Goal: Transaction & Acquisition: Purchase product/service

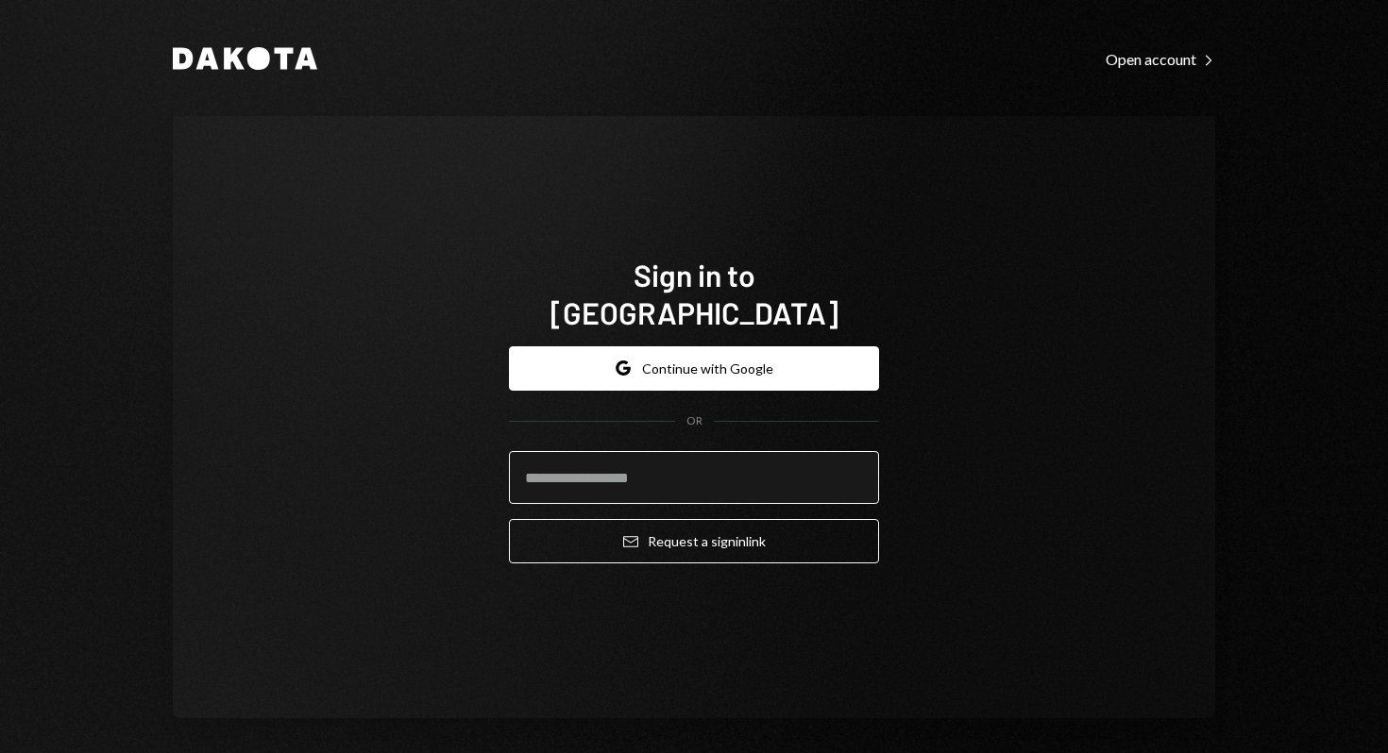
click at [770, 468] on input "email" at bounding box center [694, 477] width 370 height 53
paste input "**********"
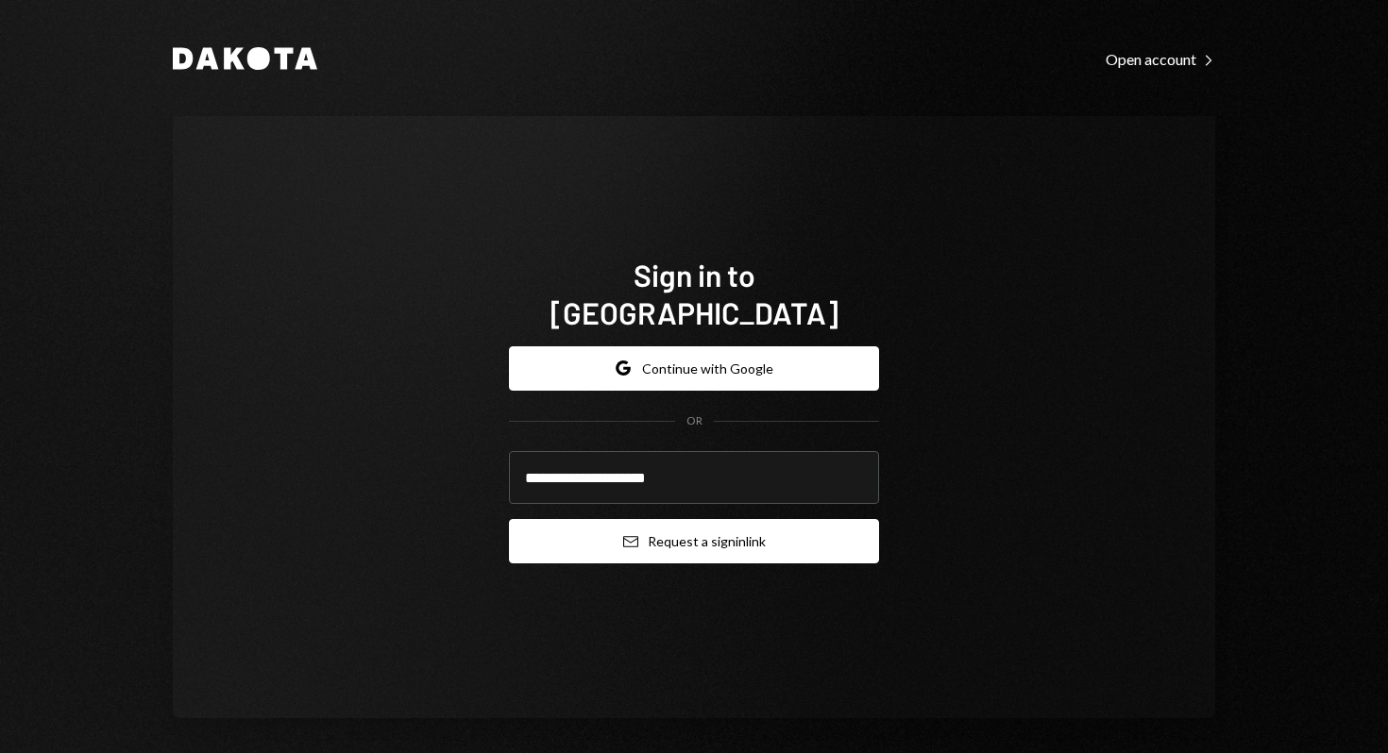
type input "**********"
click at [674, 519] on button "Email Request a sign in link" at bounding box center [694, 541] width 370 height 44
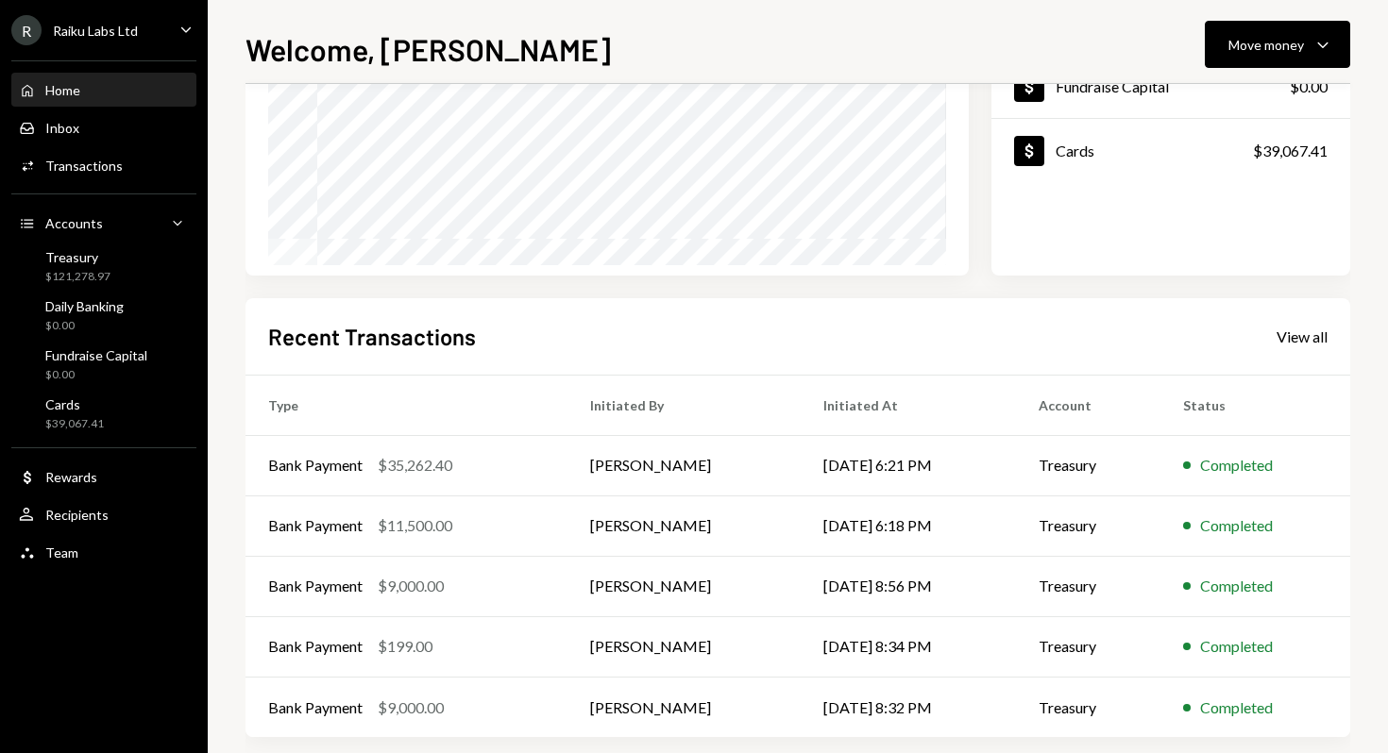
scroll to position [295, 0]
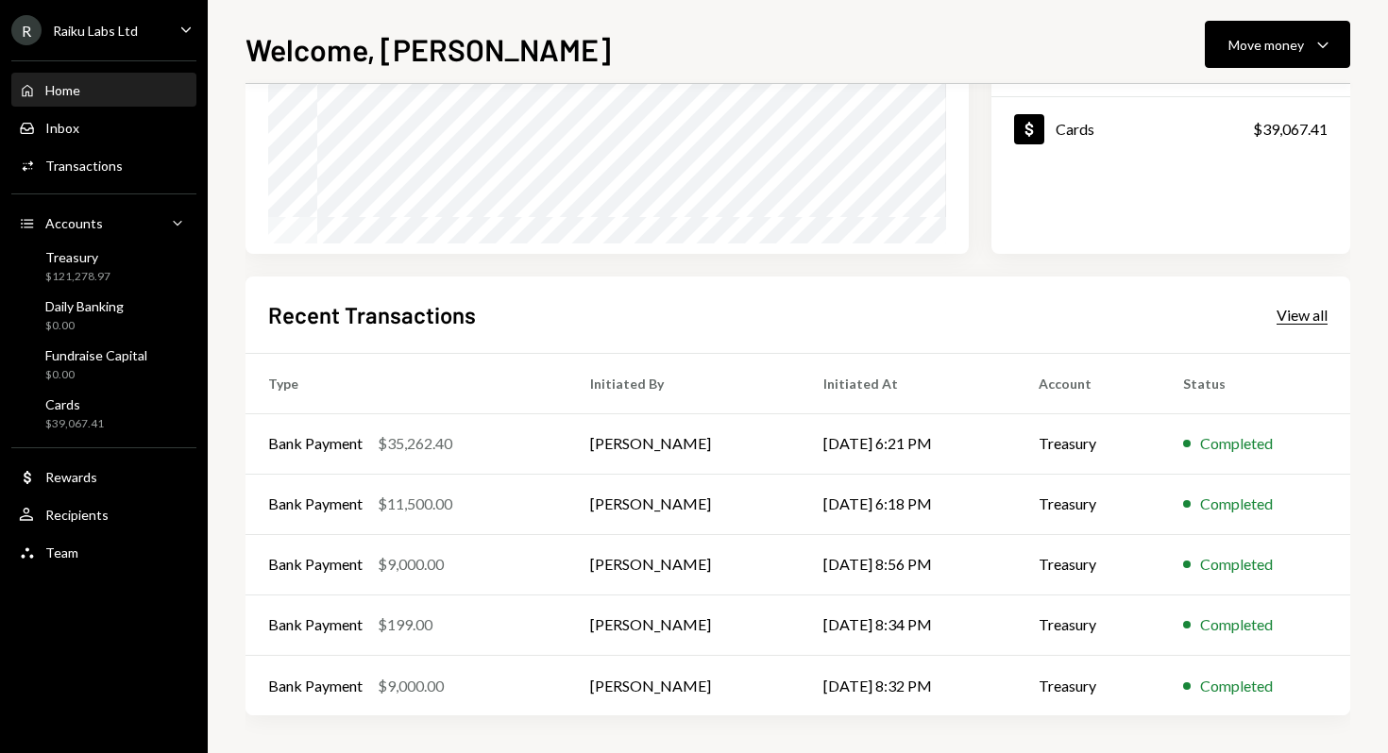
click at [1297, 315] on div "View all" at bounding box center [1301, 315] width 51 height 19
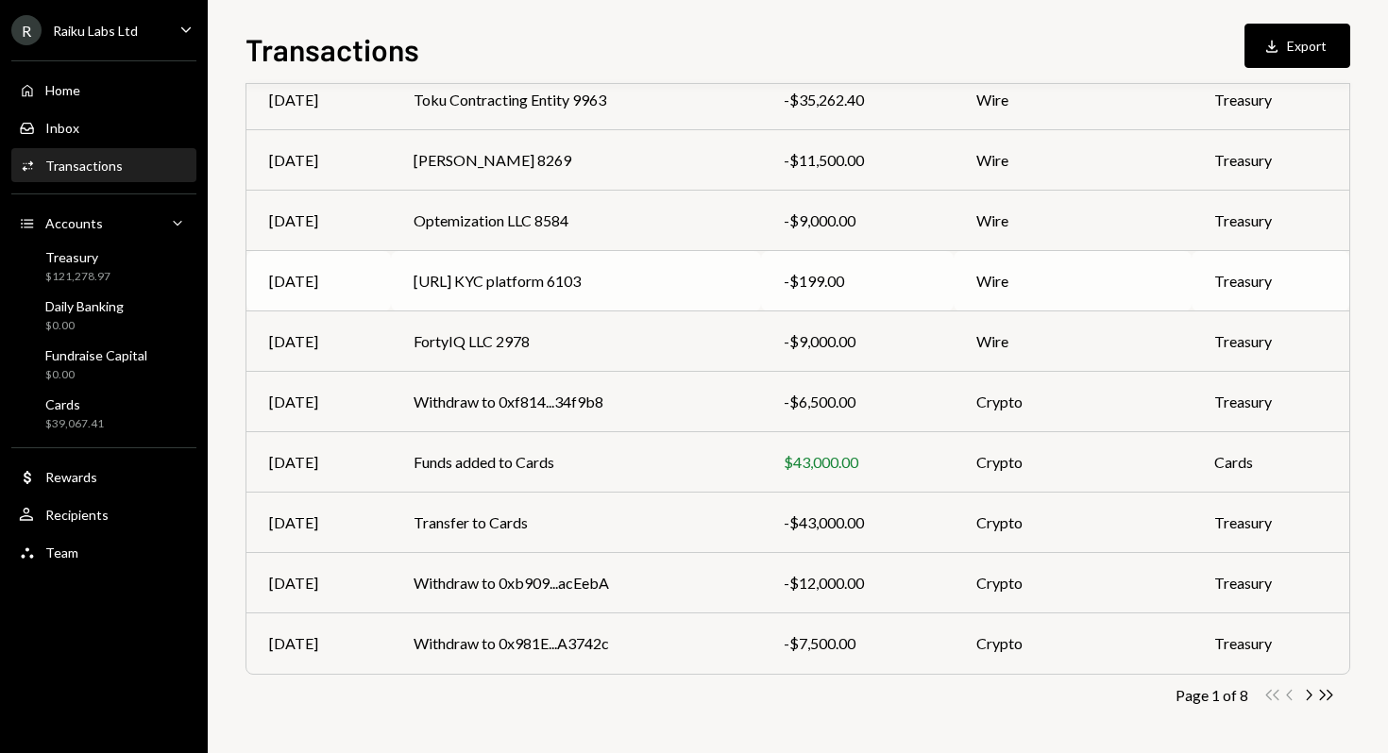
scroll to position [232, 0]
click at [535, 577] on td "Withdraw to 0xb909...acEebA" at bounding box center [575, 583] width 369 height 60
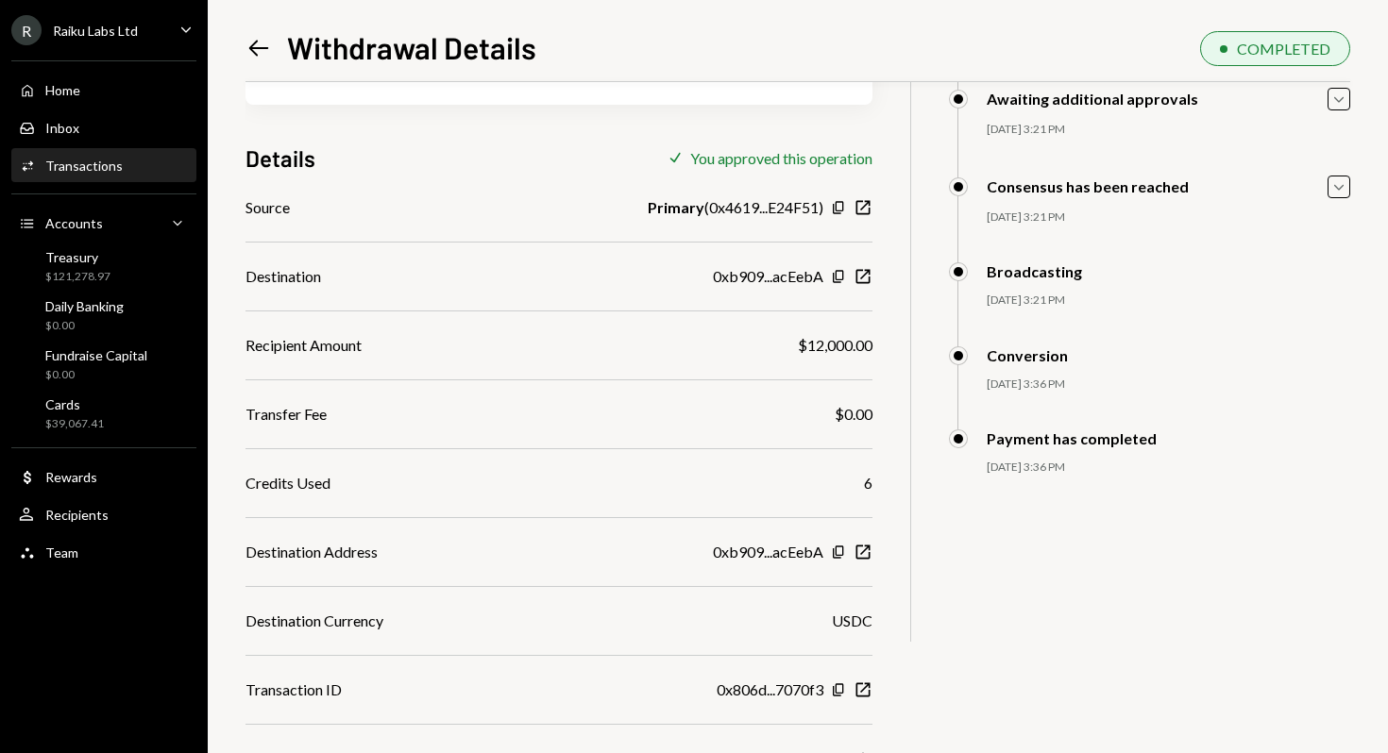
scroll to position [211, 0]
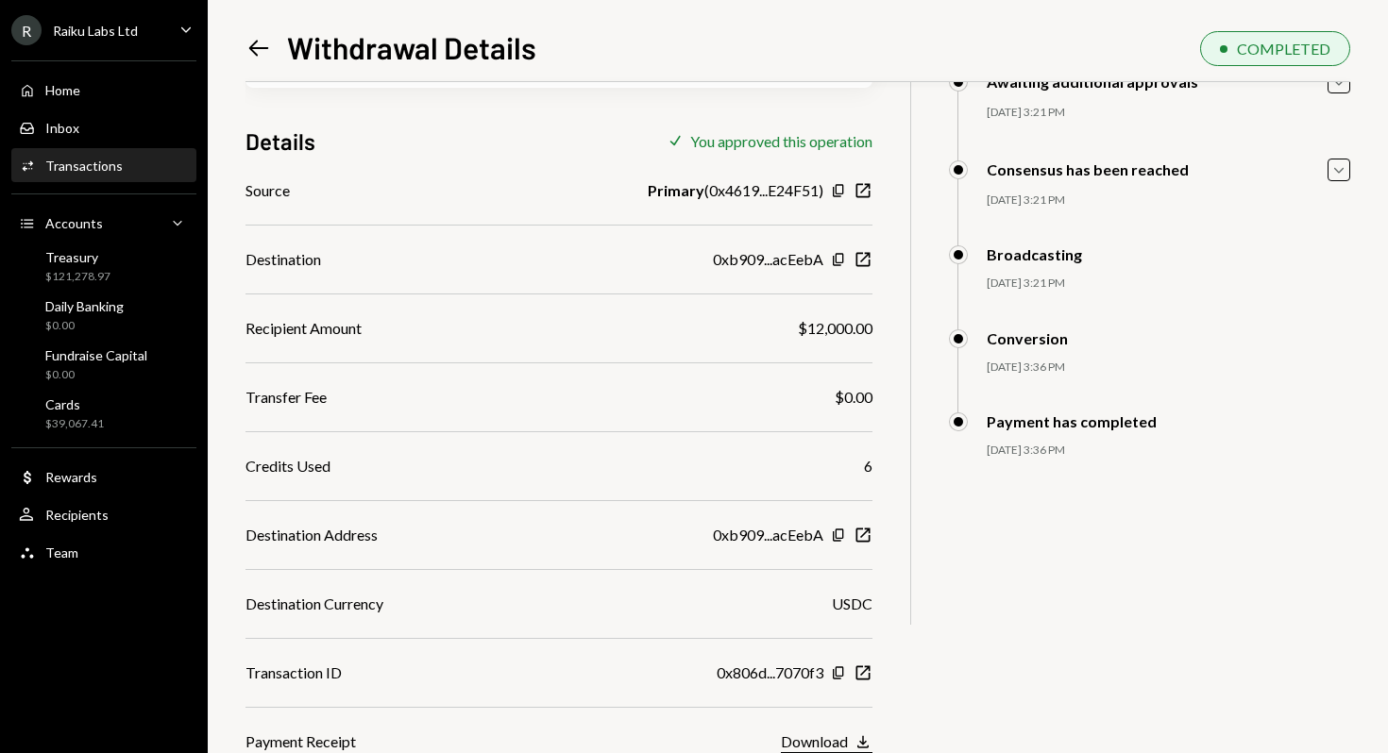
click at [839, 743] on div "Download" at bounding box center [814, 742] width 67 height 18
click at [864, 671] on icon "button" at bounding box center [863, 673] width 14 height 14
click at [837, 672] on icon "Copy" at bounding box center [838, 673] width 15 height 15
click at [862, 673] on icon "button" at bounding box center [863, 673] width 14 height 14
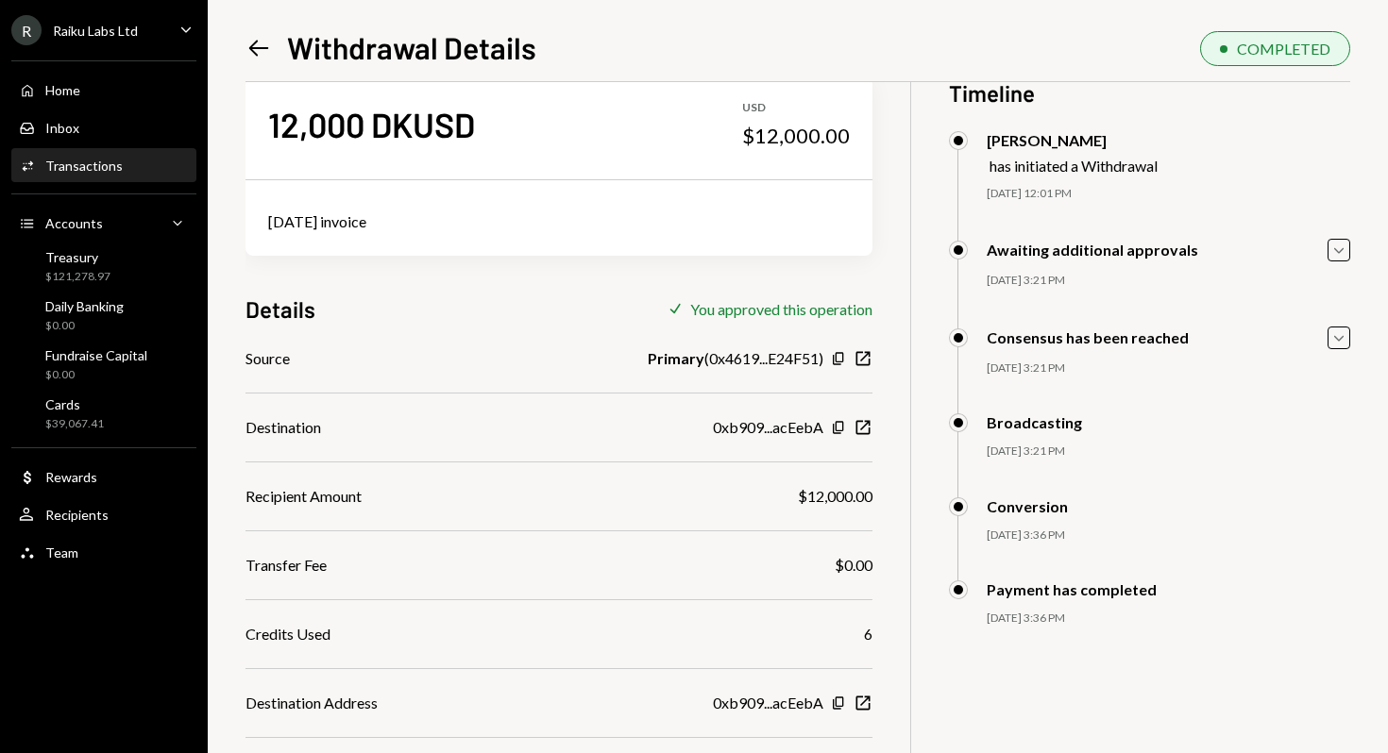
scroll to position [0, 0]
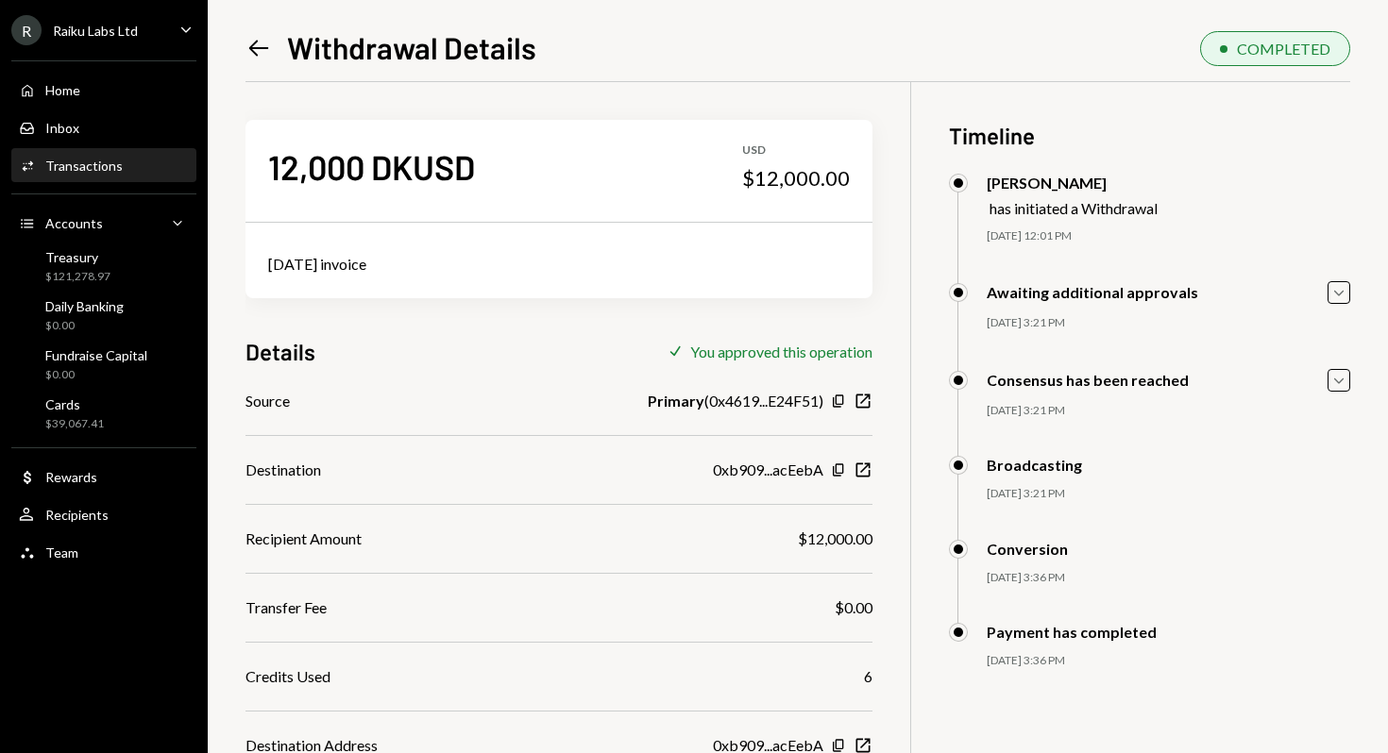
click at [107, 171] on div "Transactions" at bounding box center [83, 166] width 77 height 16
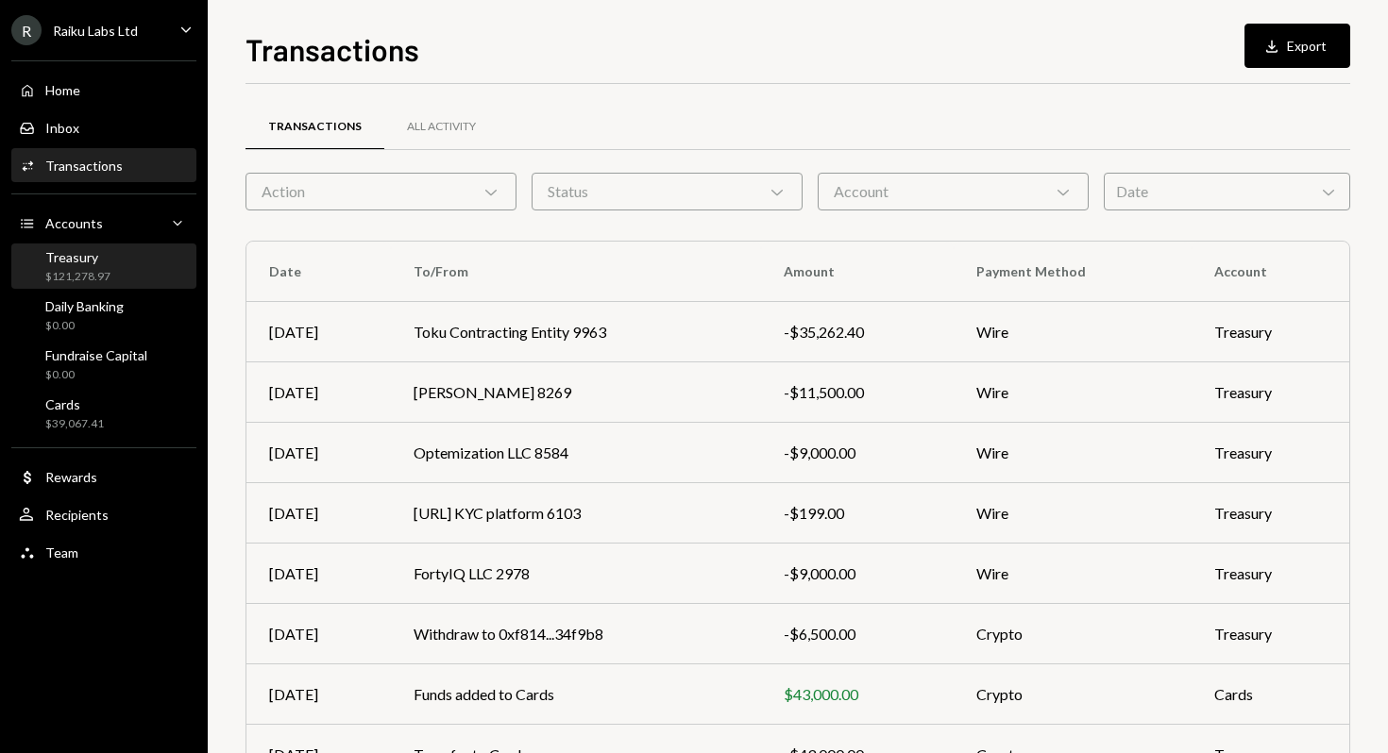
click at [62, 265] on div "Treasury $121,278.97" at bounding box center [77, 267] width 65 height 36
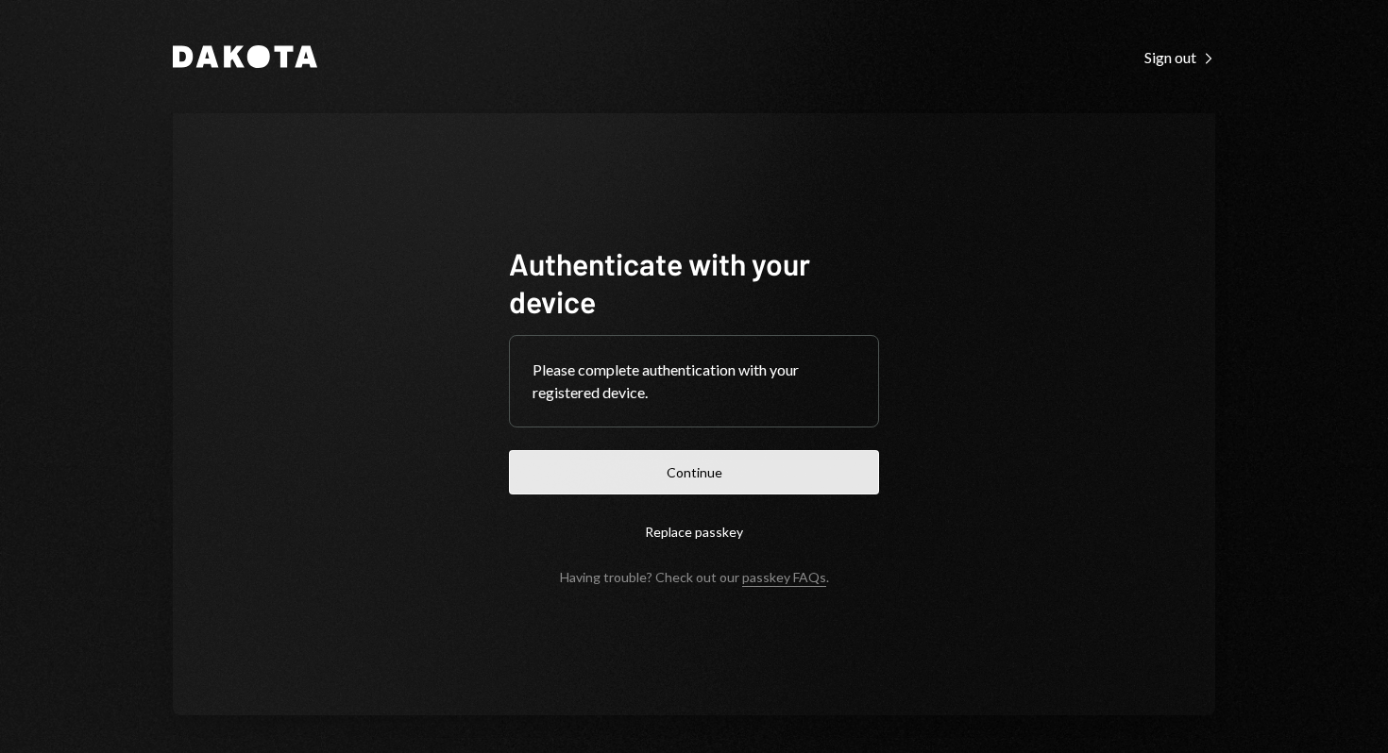
click at [789, 462] on button "Continue" at bounding box center [694, 472] width 370 height 44
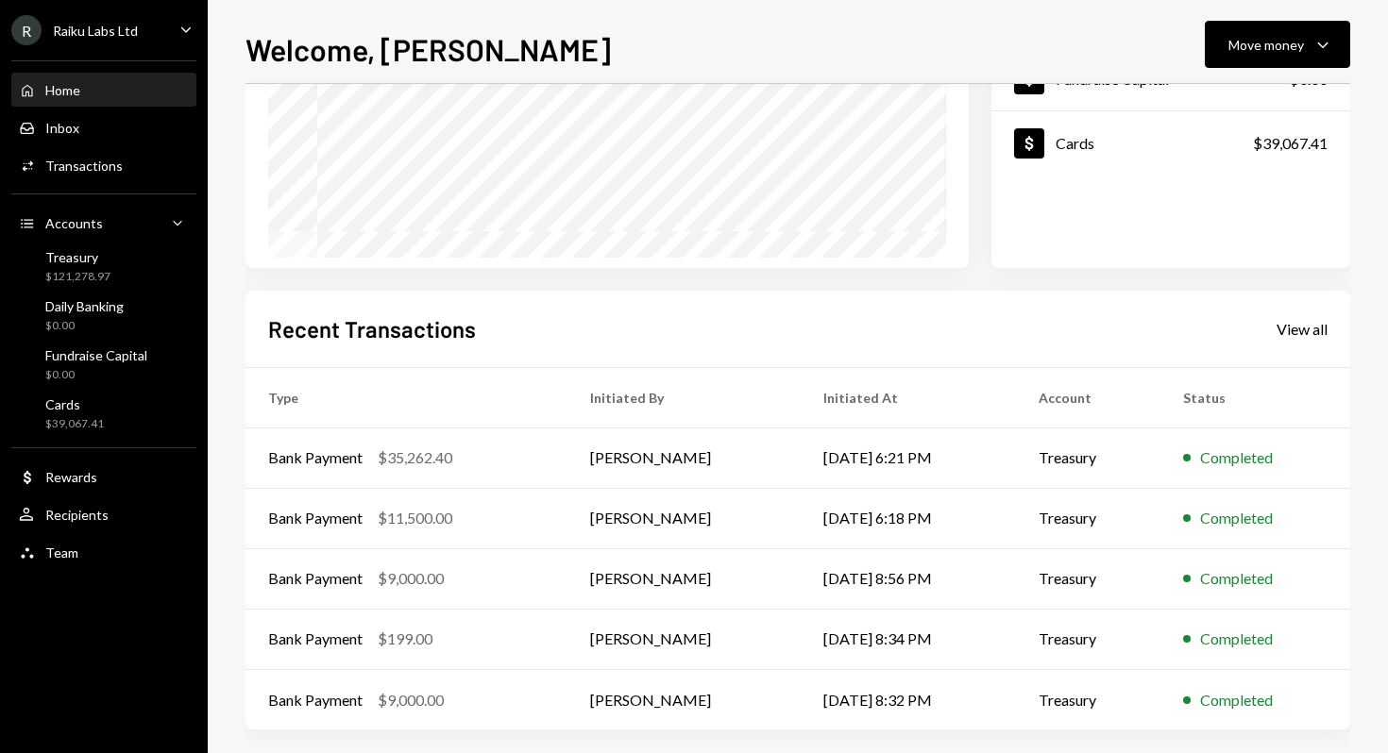
scroll to position [295, 0]
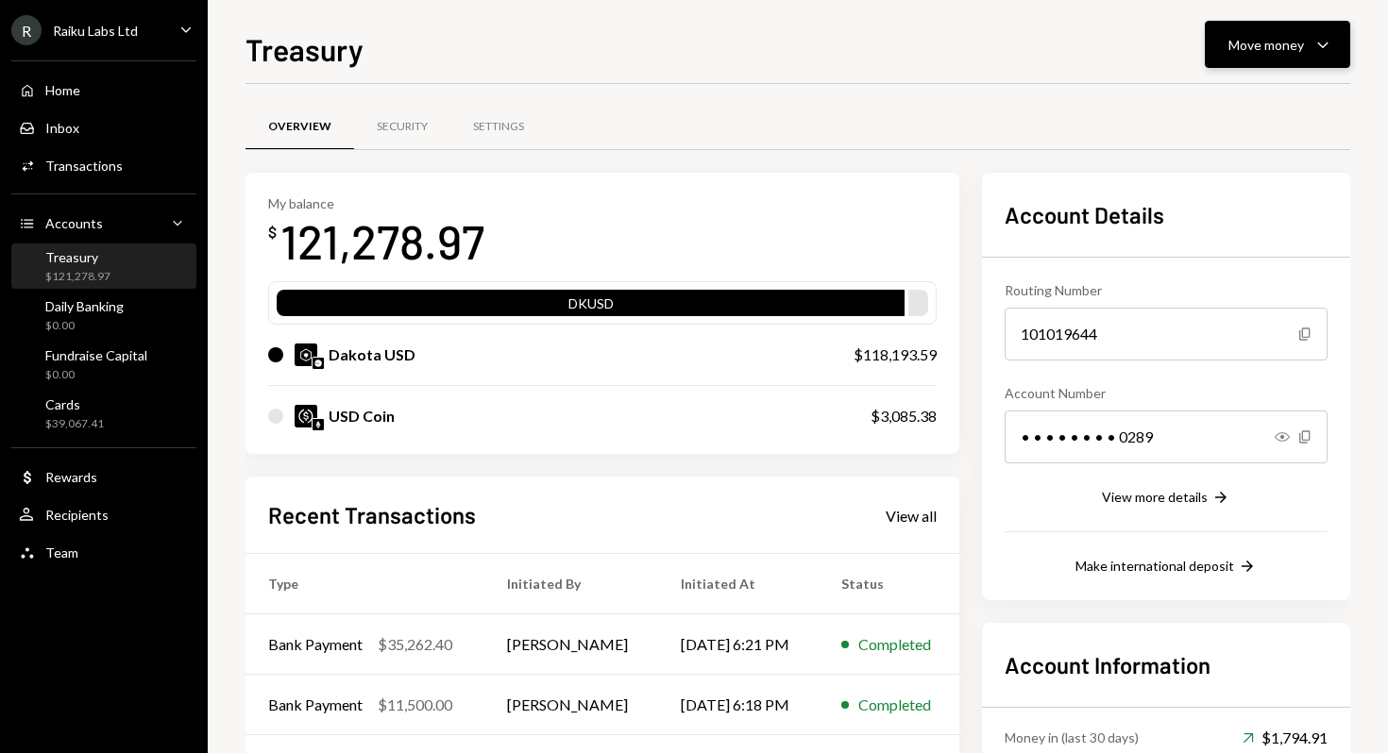
click at [1263, 46] on div "Move money" at bounding box center [1266, 45] width 76 height 20
click at [1214, 146] on div "Transfer" at bounding box center [1262, 144] width 138 height 20
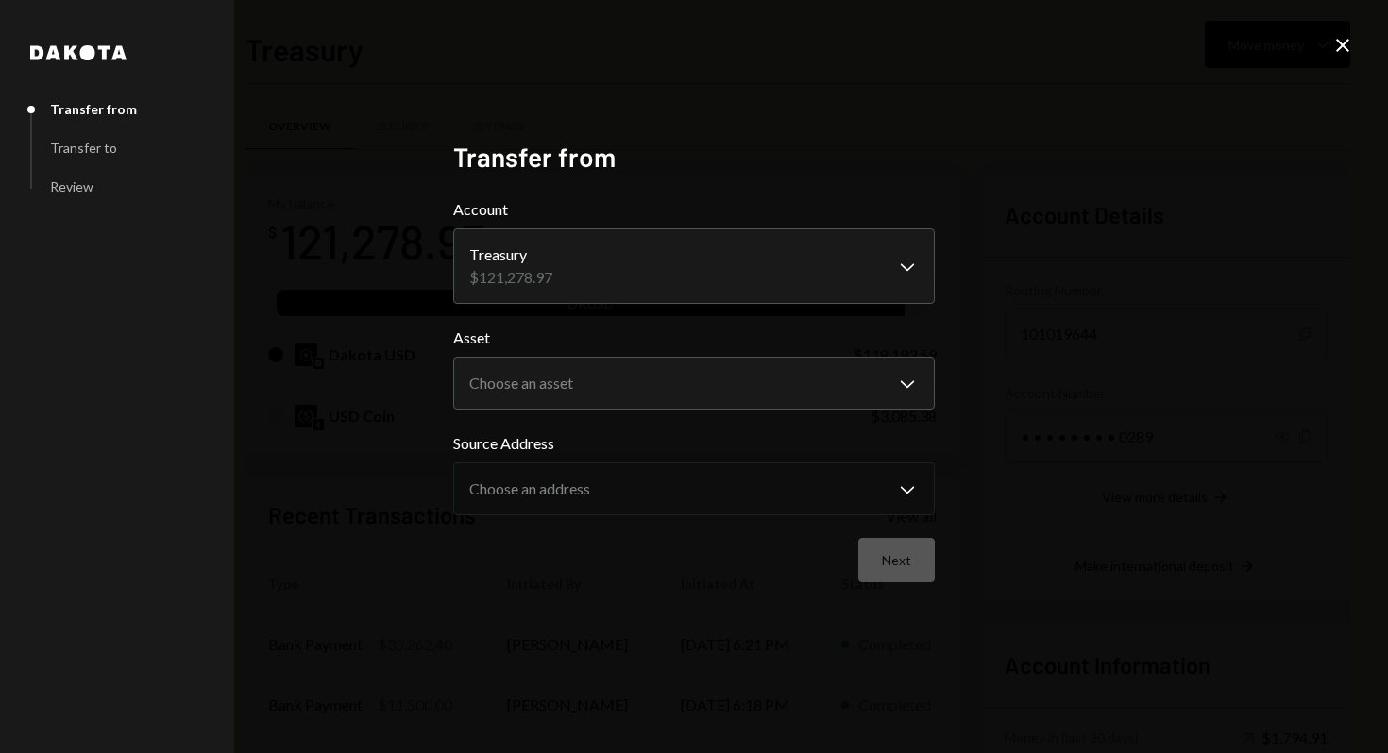
click at [687, 282] on body "R Raiku Labs Ltd Caret Down Home Home Inbox Inbox Activities Transactions Accou…" at bounding box center [694, 376] width 1388 height 753
click at [625, 396] on body "R Raiku Labs Ltd Caret Down Home Home Inbox Inbox Activities Transactions Accou…" at bounding box center [694, 376] width 1388 height 753
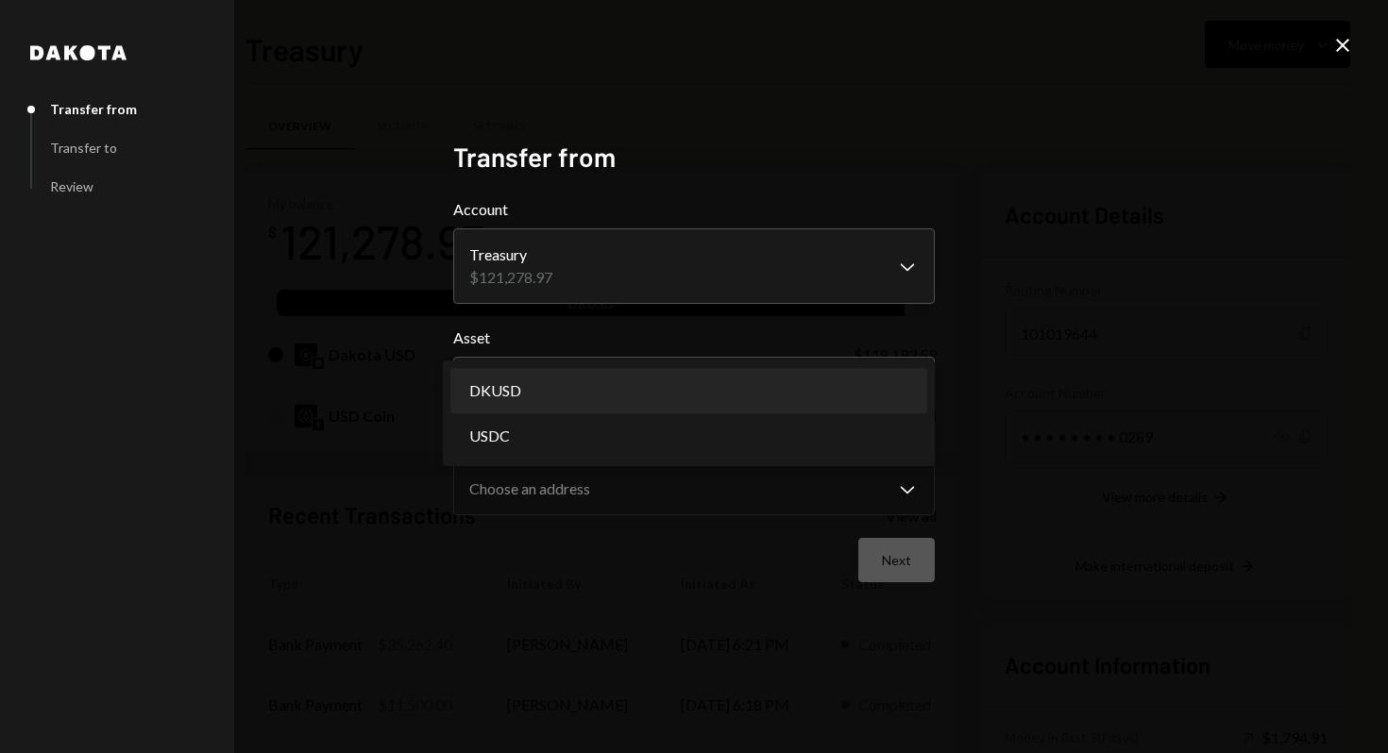
select select "*****"
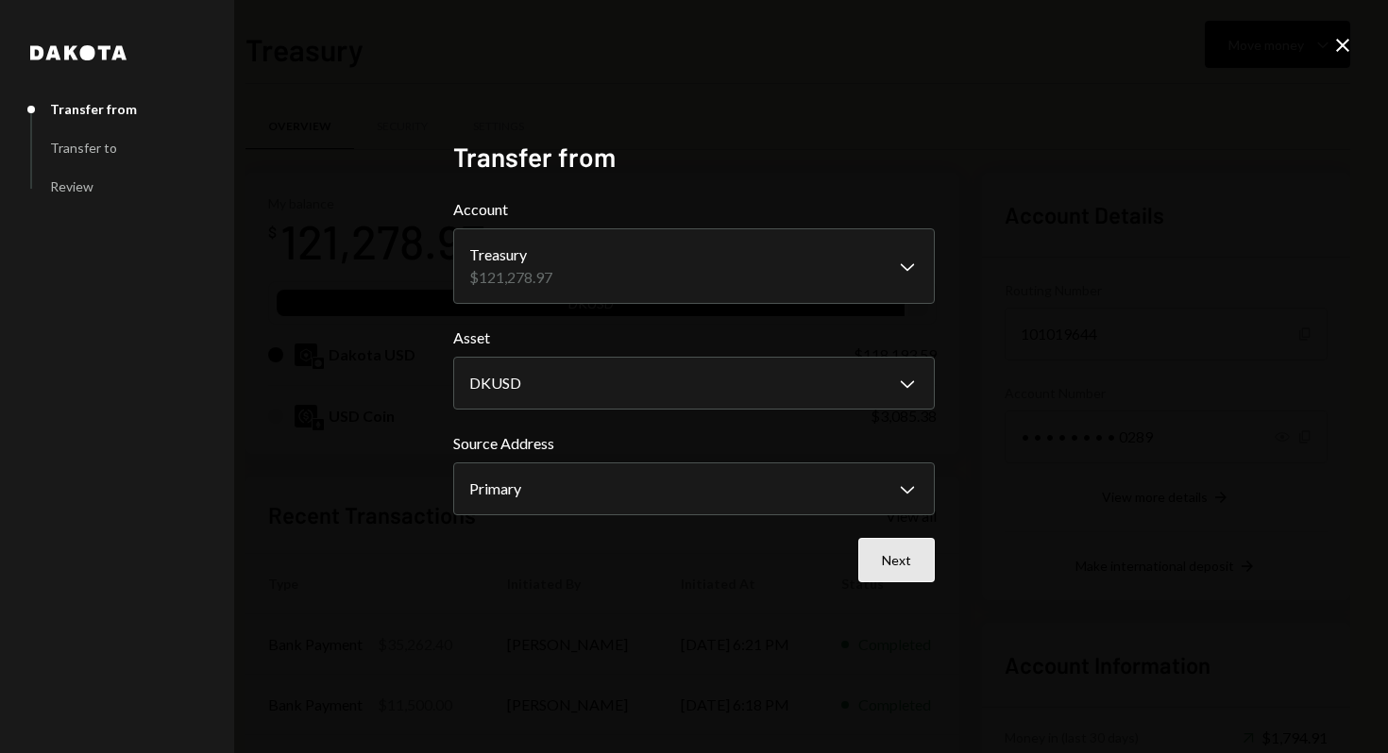
click at [911, 570] on button "Next" at bounding box center [896, 560] width 76 height 44
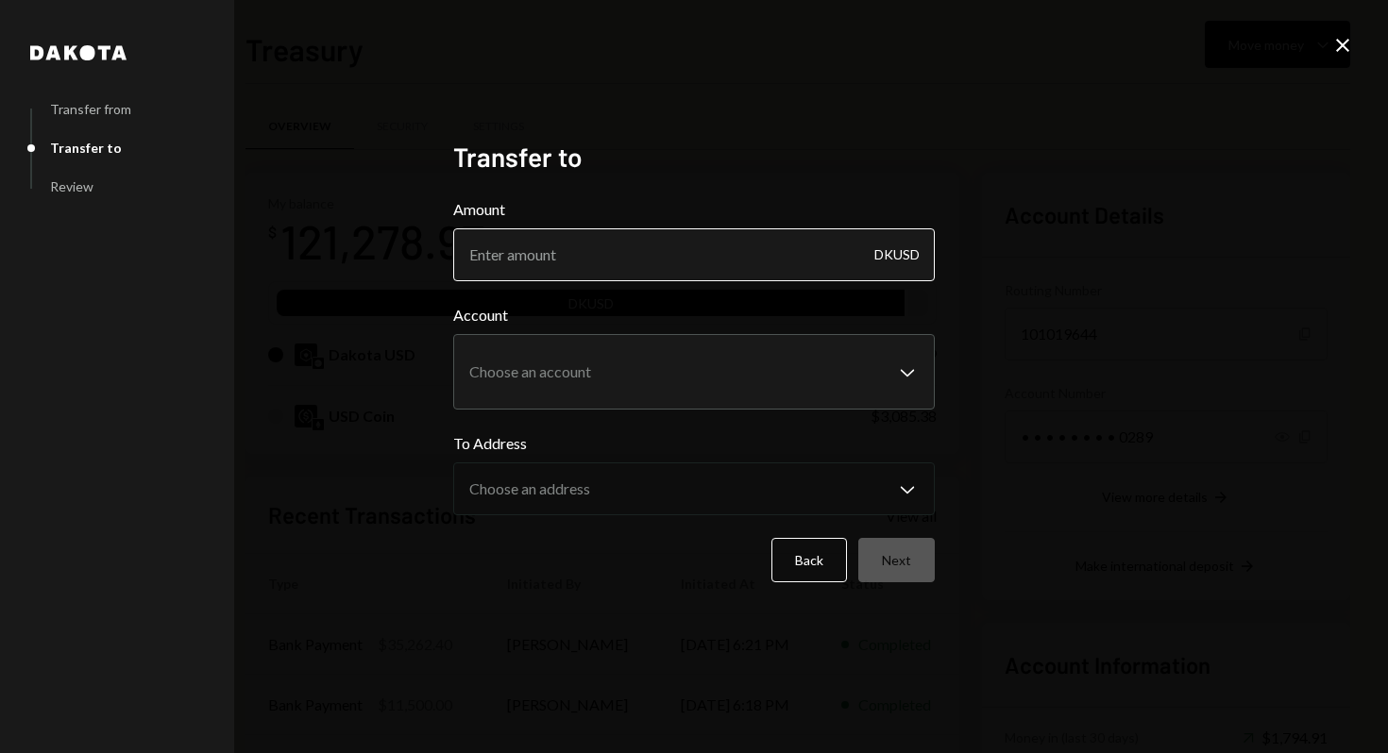
click at [662, 265] on input "Amount" at bounding box center [693, 254] width 481 height 53
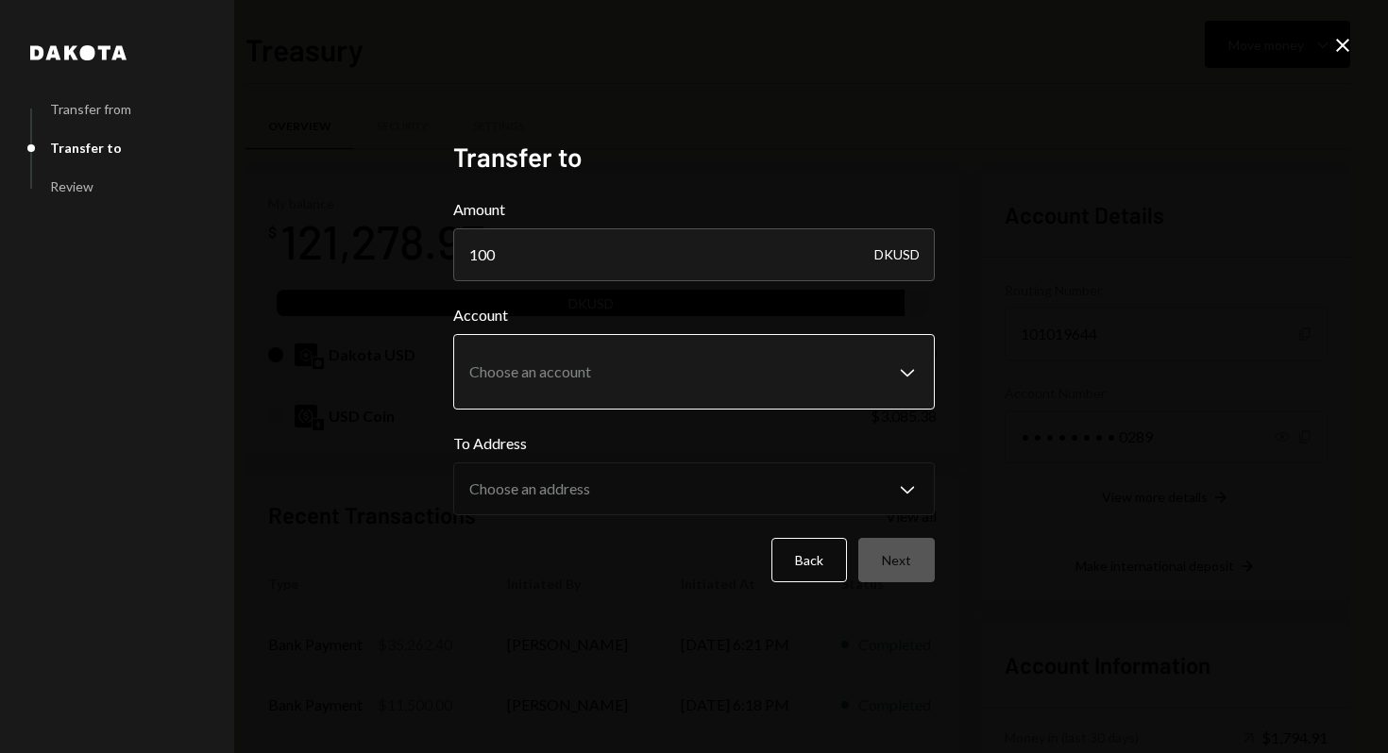
type input "100"
click at [645, 366] on body "R Raiku Labs Ltd Caret Down Home Home Inbox Inbox Activities Transactions Accou…" at bounding box center [694, 376] width 1388 height 753
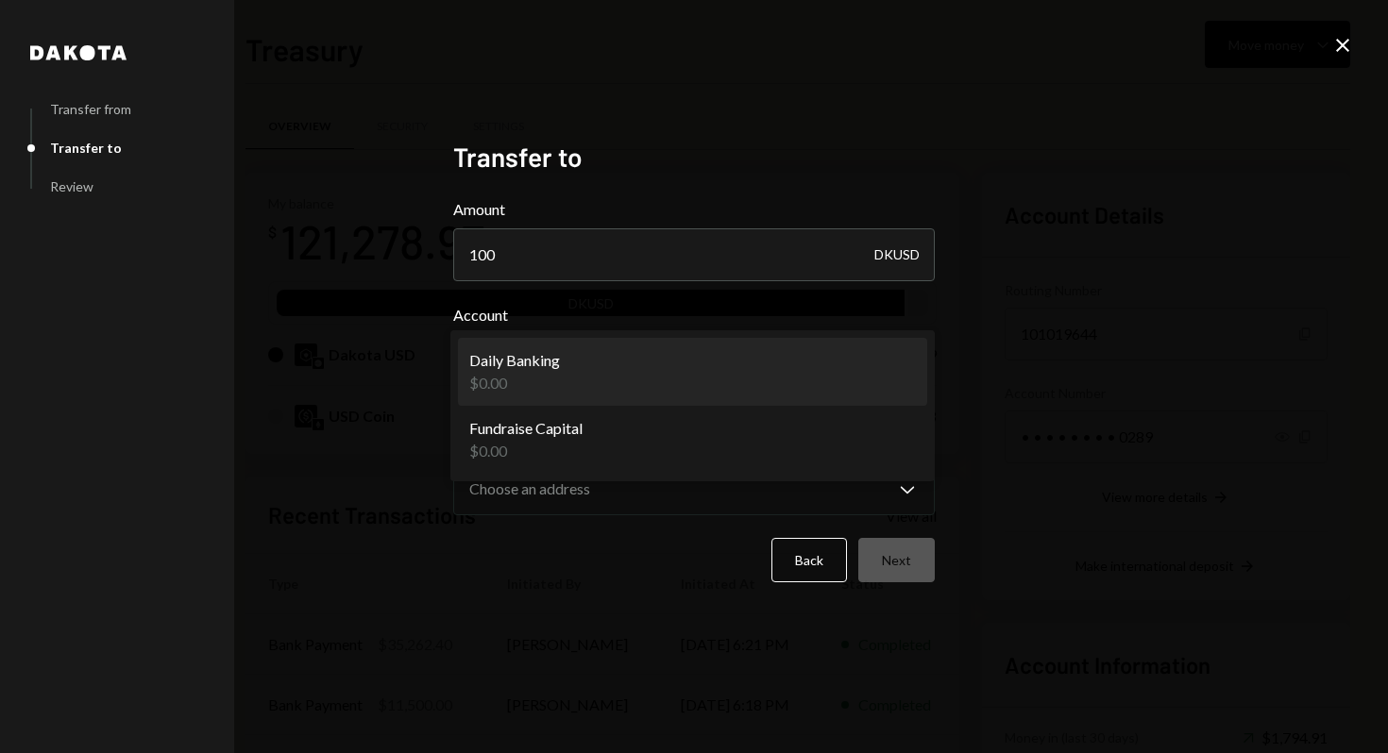
select select "**********"
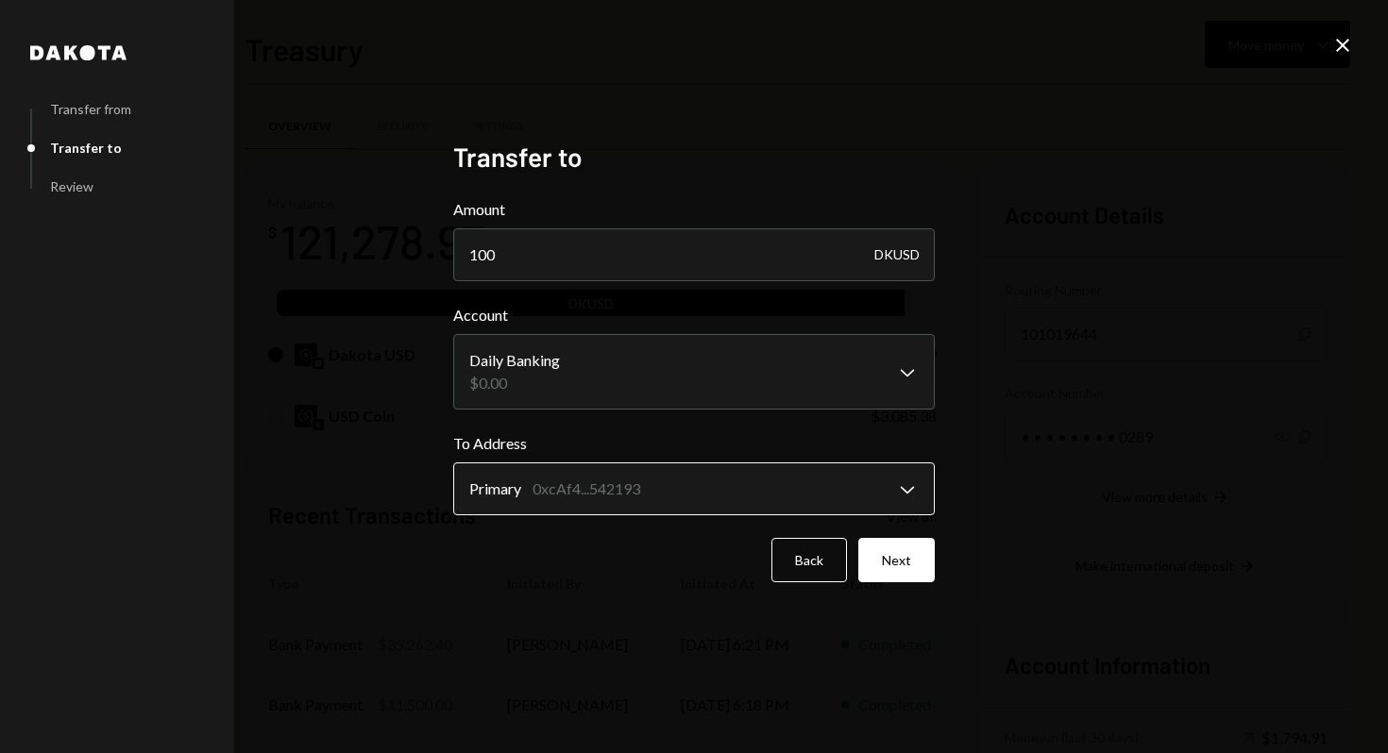
click at [891, 497] on body "R Raiku Labs Ltd Caret Down Home Home Inbox Inbox Activities Transactions Accou…" at bounding box center [694, 376] width 1388 height 753
click at [1347, 45] on icon "Close" at bounding box center [1342, 45] width 23 height 23
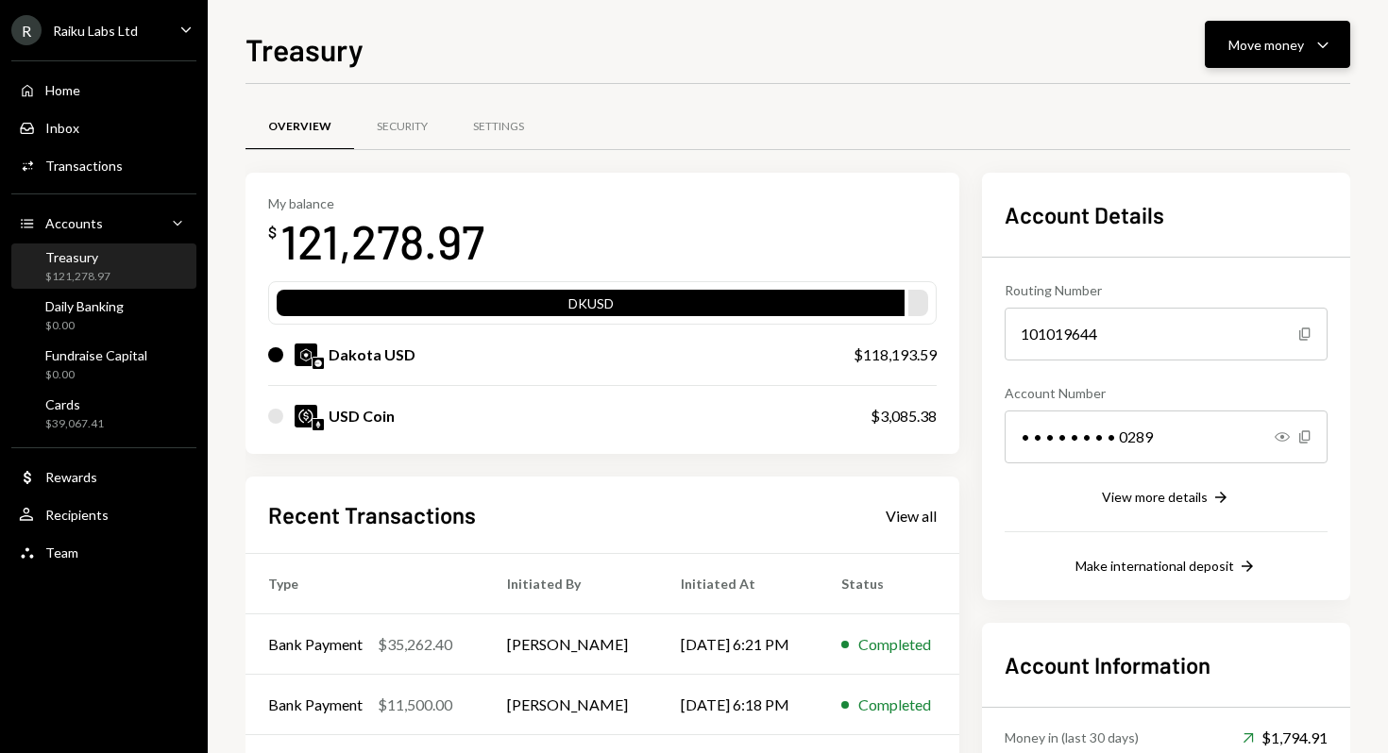
click at [1266, 39] on div "Move money" at bounding box center [1266, 45] width 76 height 20
click at [1213, 146] on div "Transfer" at bounding box center [1262, 144] width 138 height 20
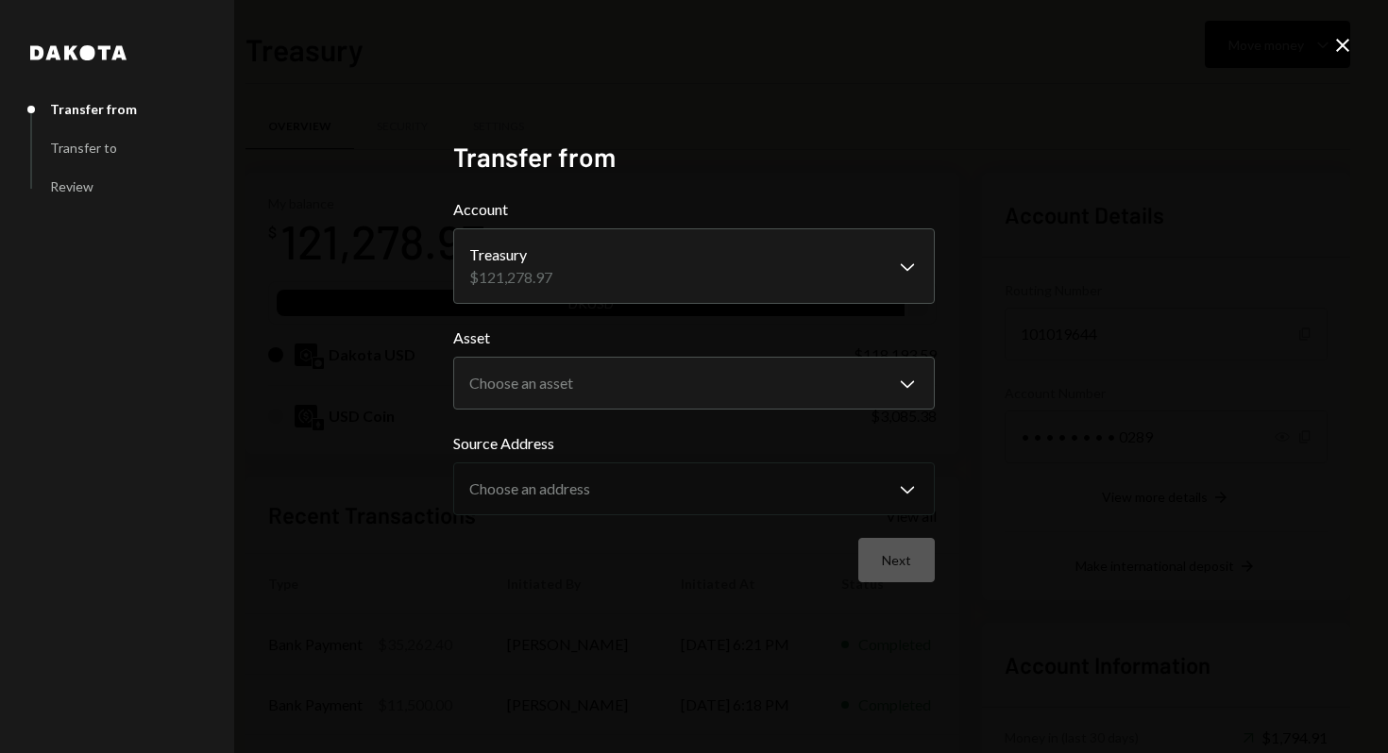
click at [1337, 38] on icon "Close" at bounding box center [1342, 45] width 23 height 23
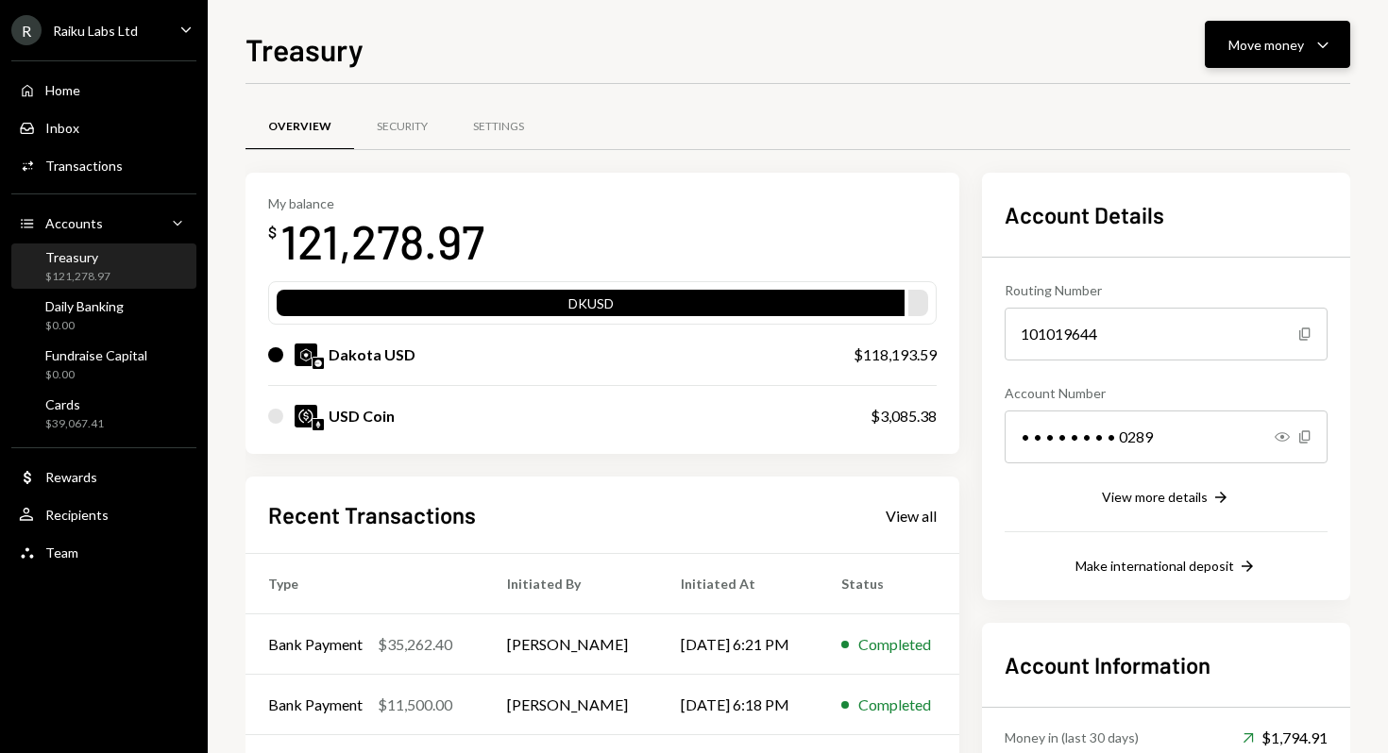
click at [1277, 52] on div "Move money" at bounding box center [1266, 45] width 76 height 20
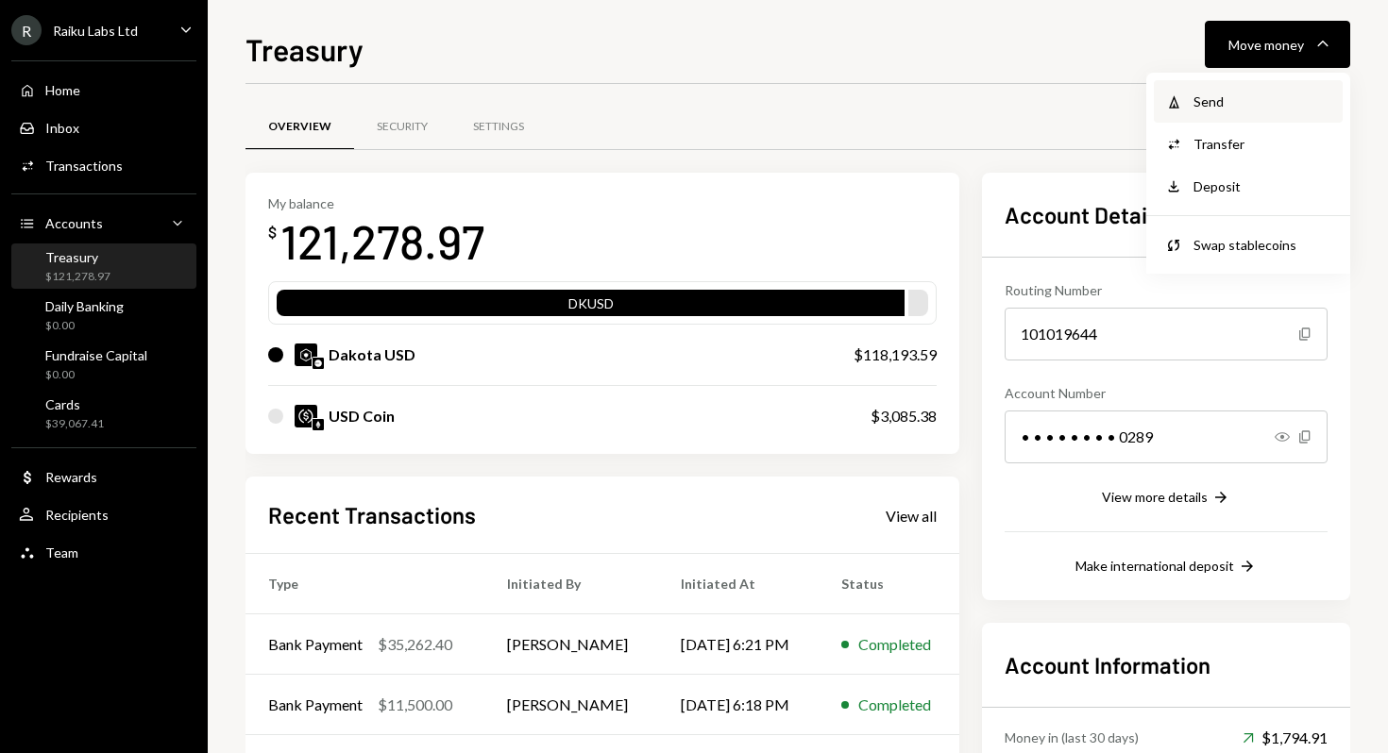
click at [1223, 93] on div "Send" at bounding box center [1262, 102] width 138 height 20
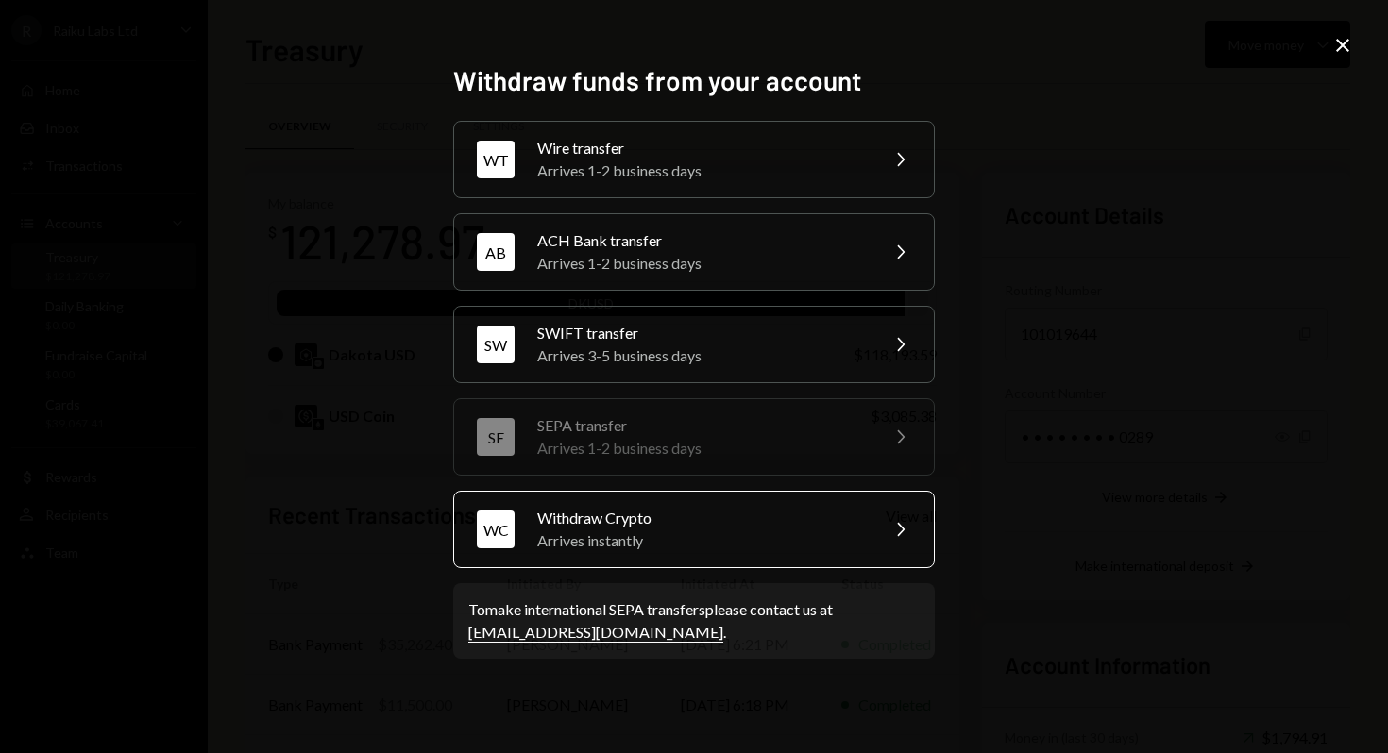
click at [649, 535] on div "Arrives instantly" at bounding box center [701, 541] width 329 height 23
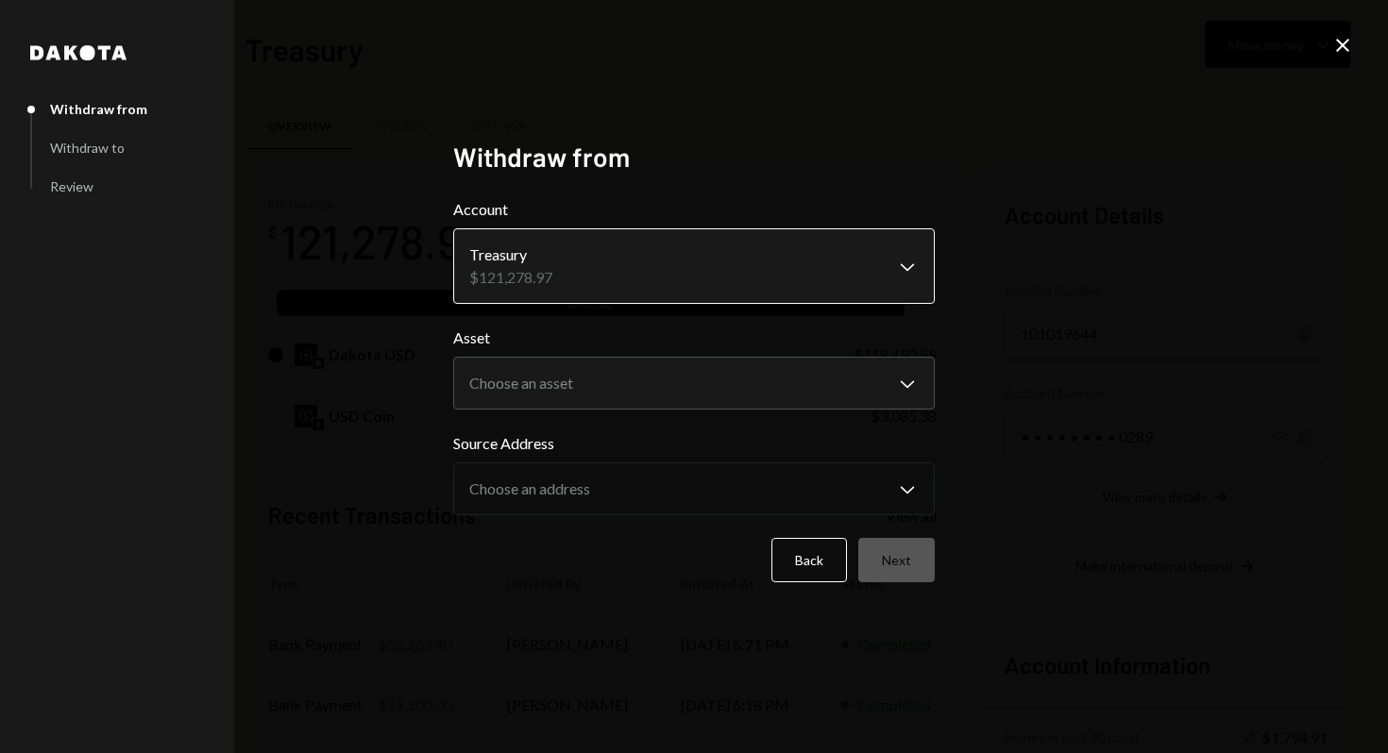
click at [646, 275] on body "R Raiku Labs Ltd Caret Down Home Home Inbox Inbox Activities Transactions Accou…" at bounding box center [694, 376] width 1388 height 753
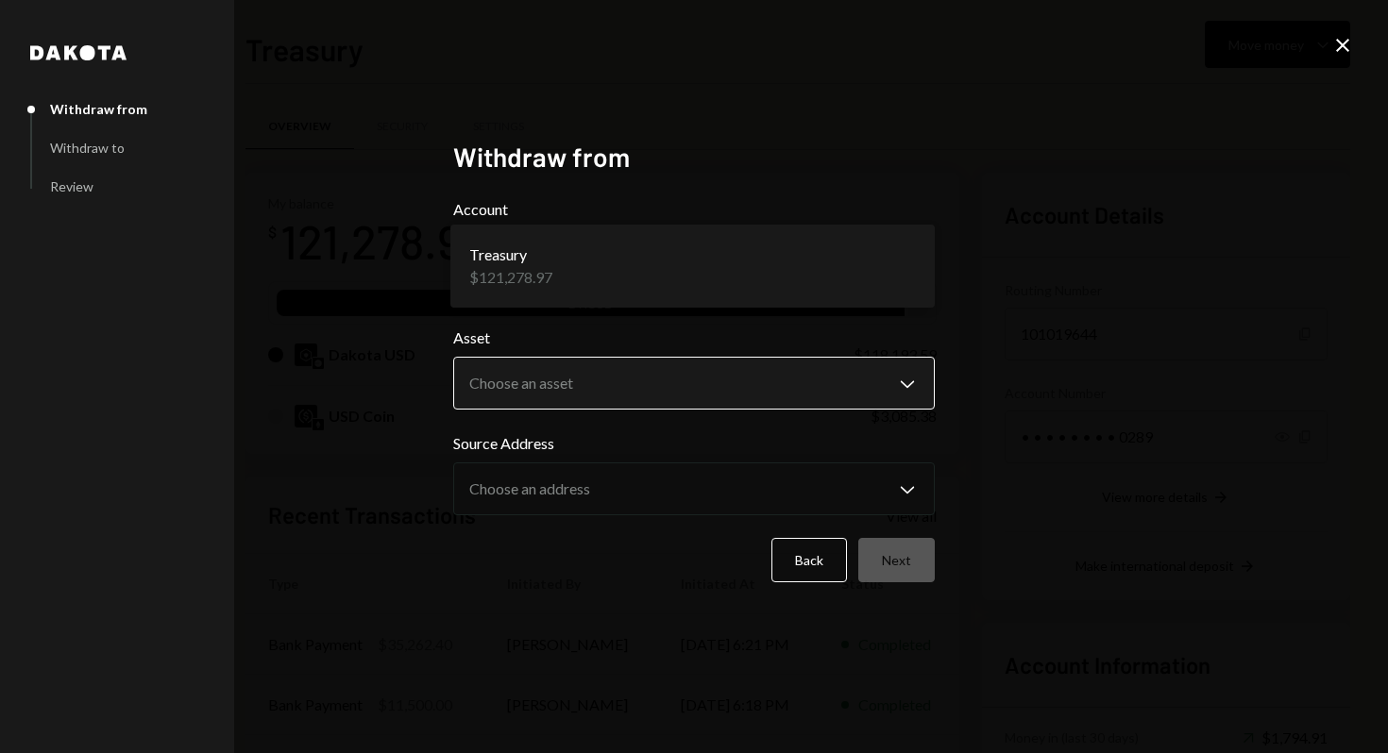
click at [617, 376] on body "R Raiku Labs Ltd Caret Down Home Home Inbox Inbox Activities Transactions Accou…" at bounding box center [694, 376] width 1388 height 753
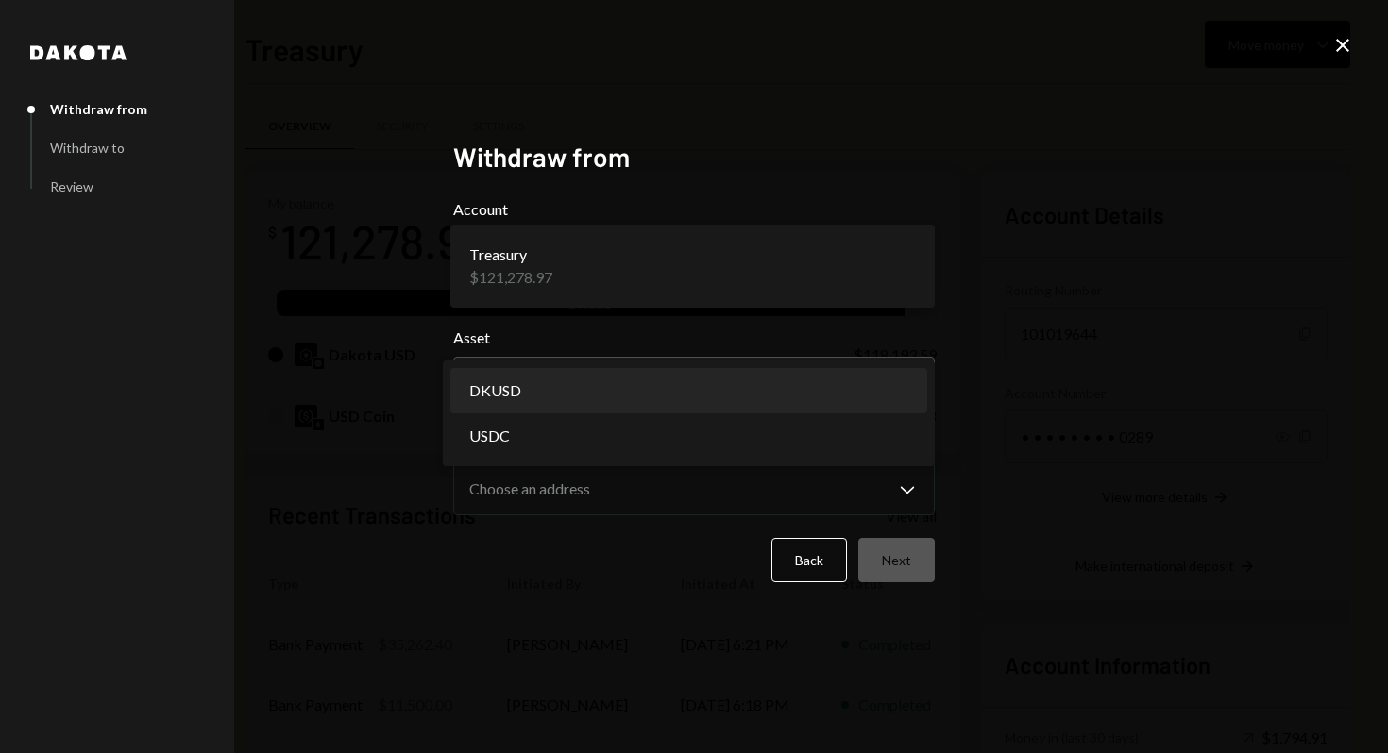
select select "*****"
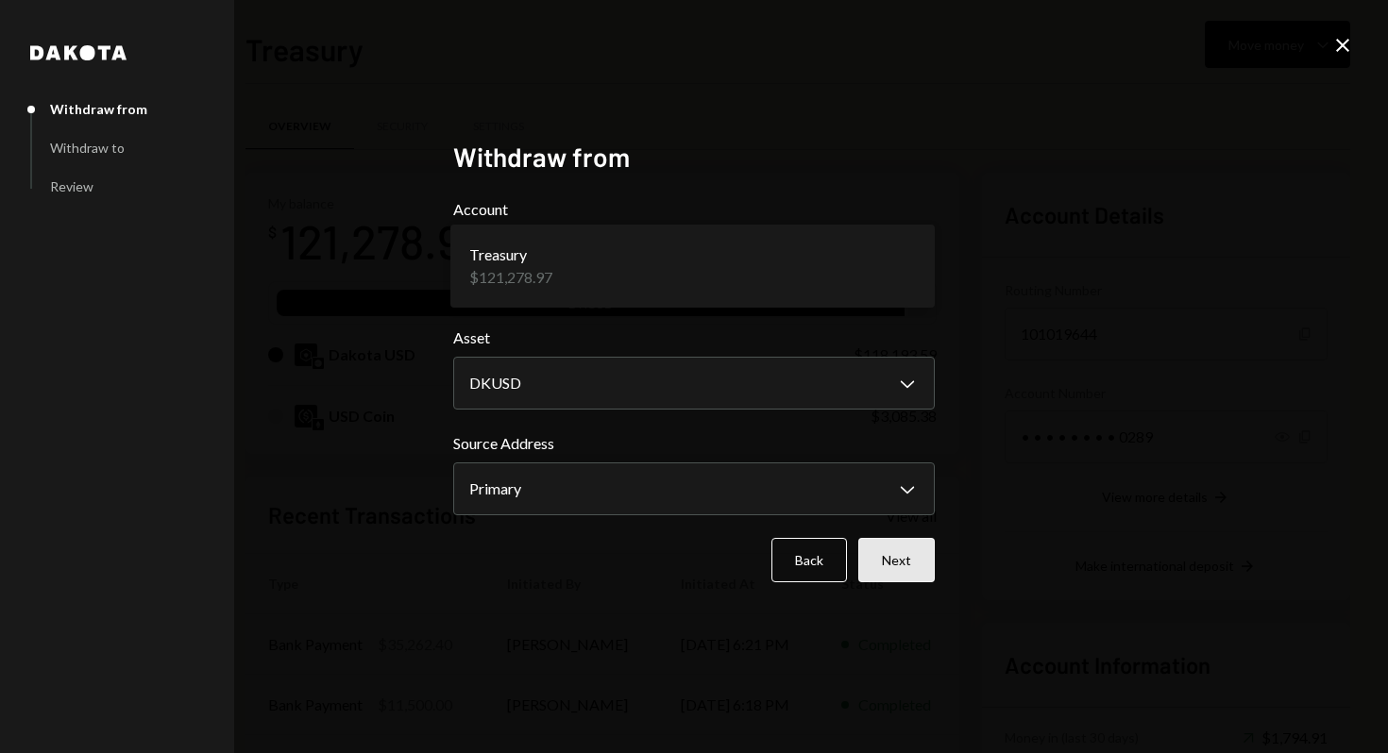
click at [899, 564] on button "Next" at bounding box center [896, 560] width 76 height 44
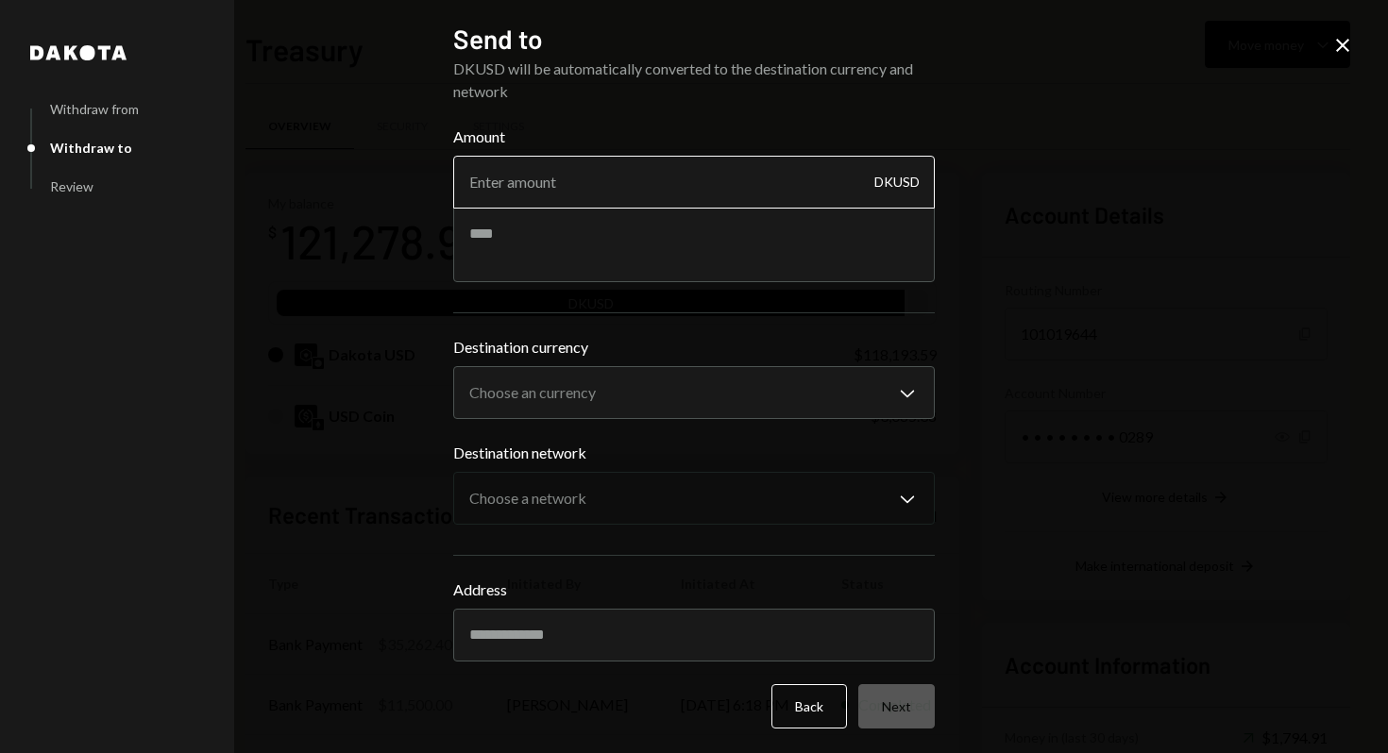
click at [664, 184] on input "Amount" at bounding box center [693, 182] width 481 height 53
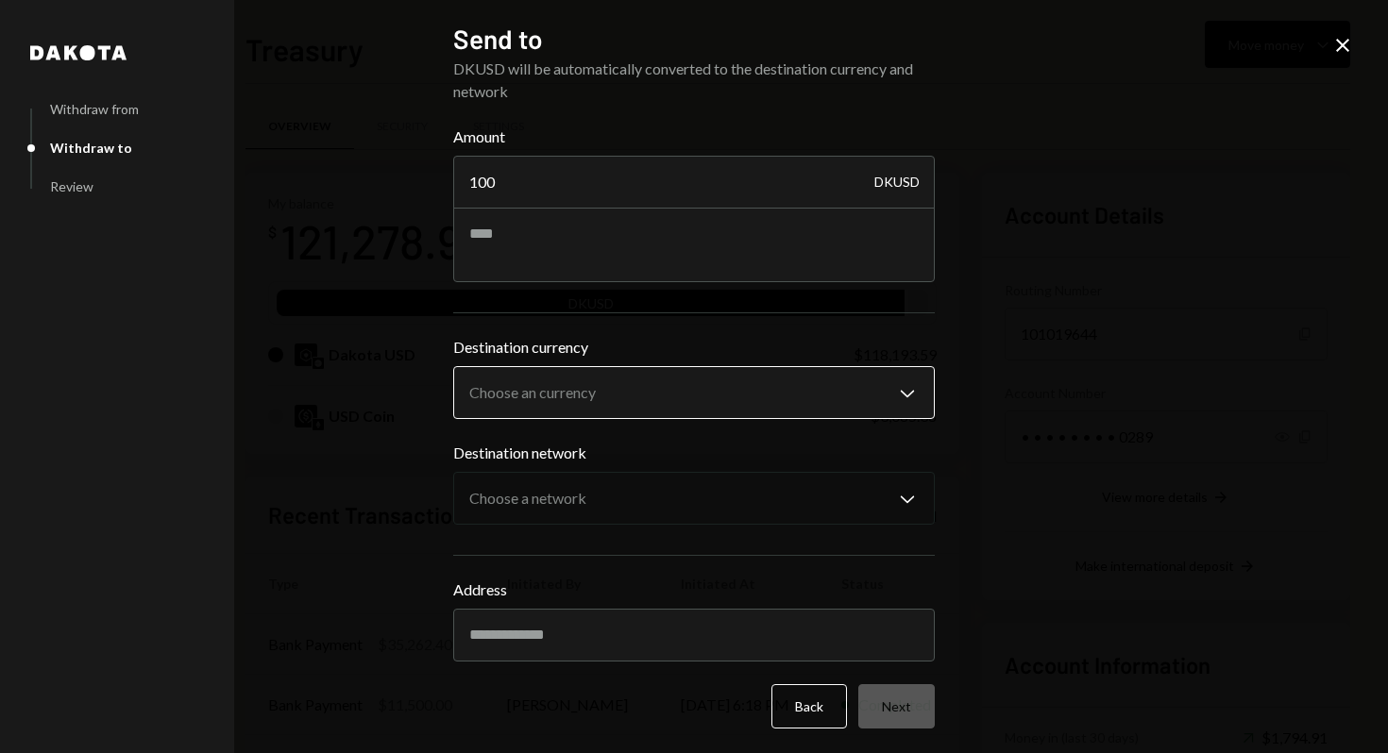
type input "100"
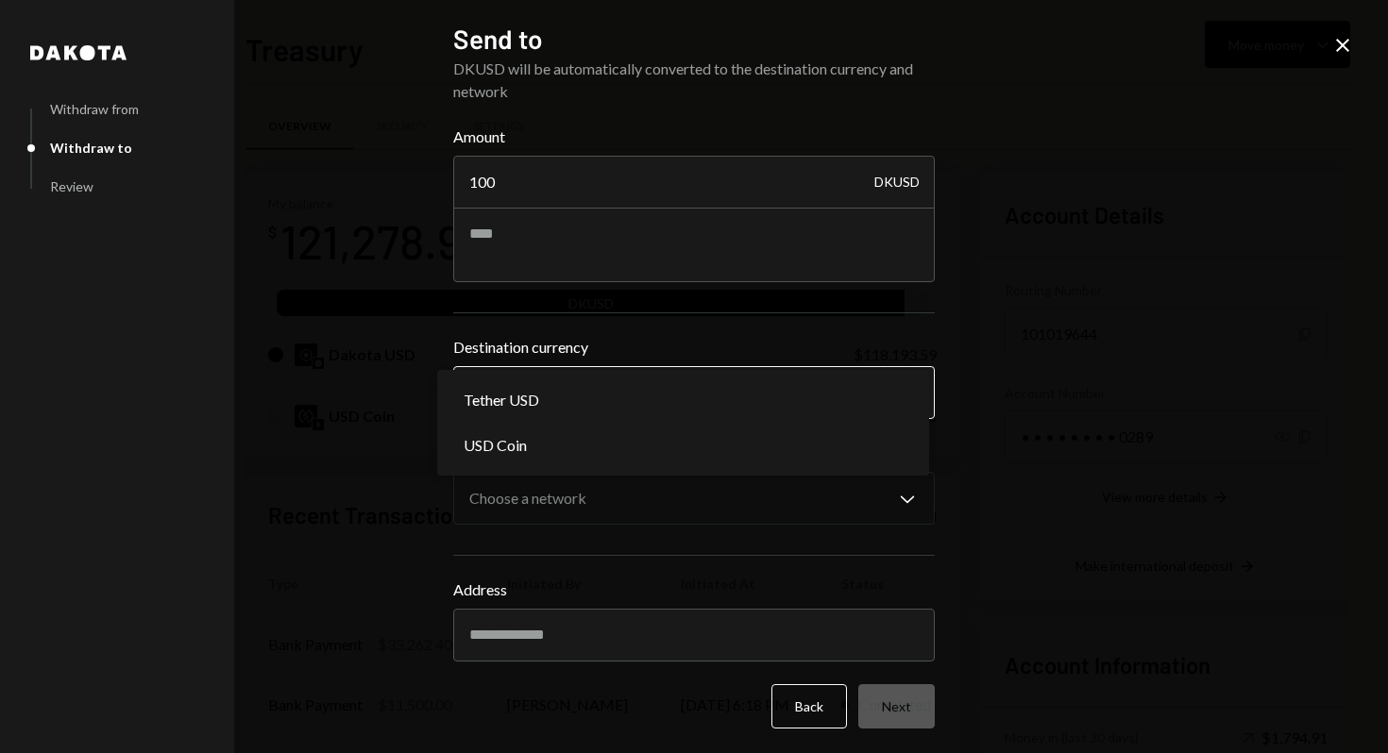
click at [638, 394] on body "R Raiku Labs Ltd Caret Down Home Home Inbox Inbox Activities Transactions Accou…" at bounding box center [694, 376] width 1388 height 753
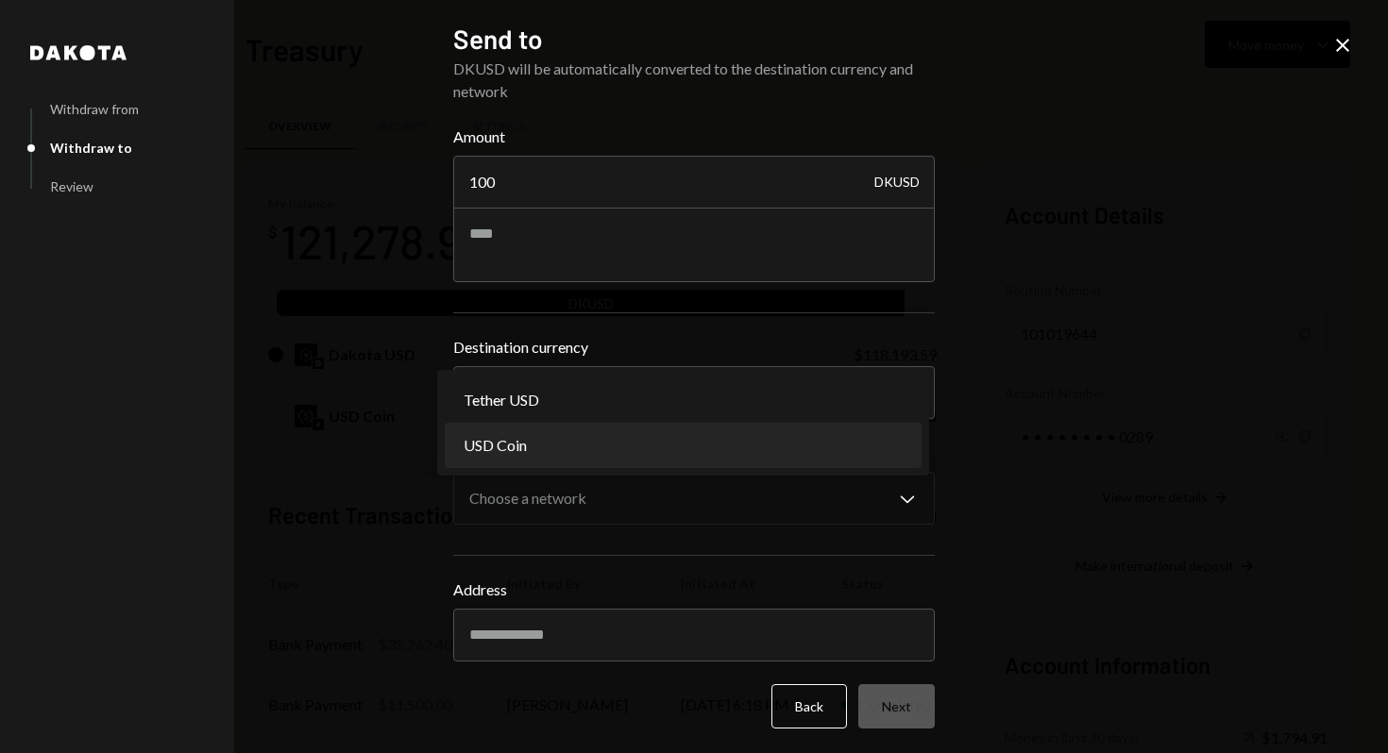
select select "****"
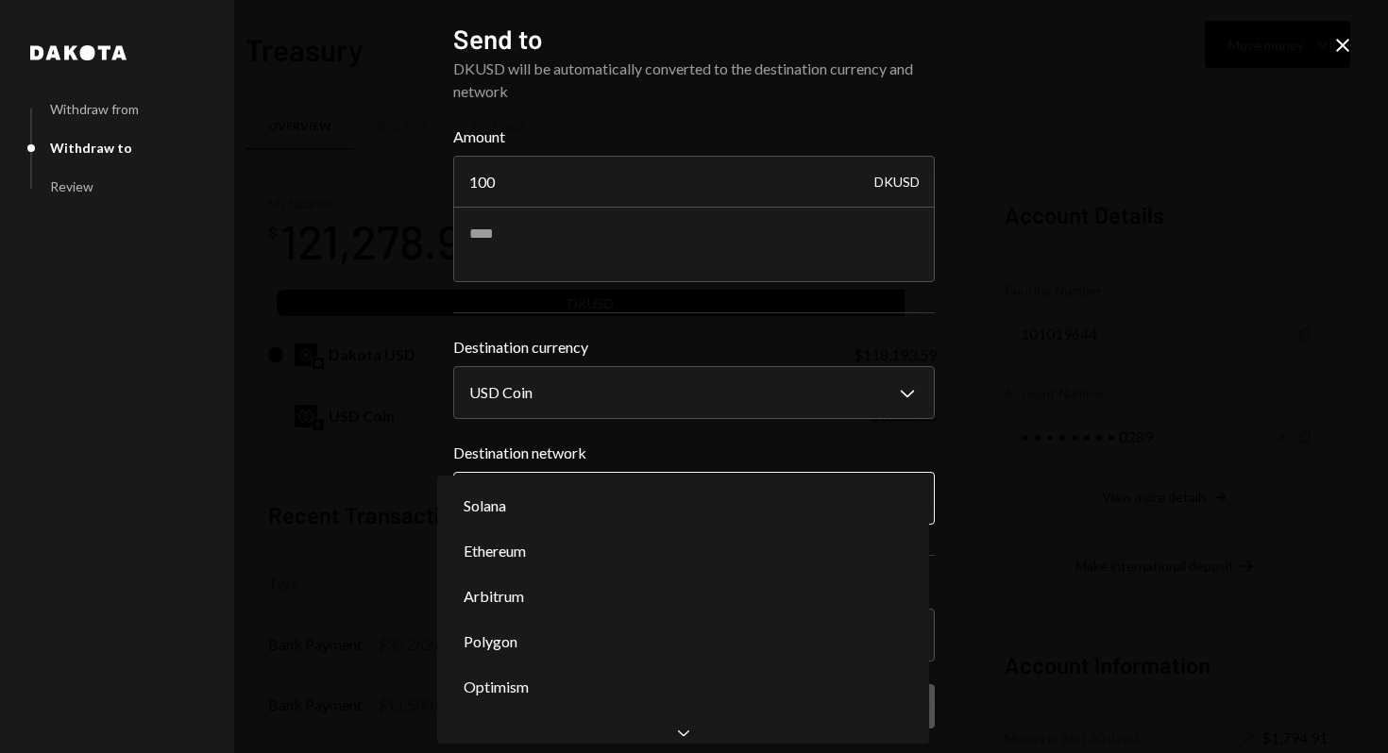
click at [606, 504] on body "R Raiku Labs Ltd Caret Down Home Home Inbox Inbox Activities Transactions Accou…" at bounding box center [694, 376] width 1388 height 753
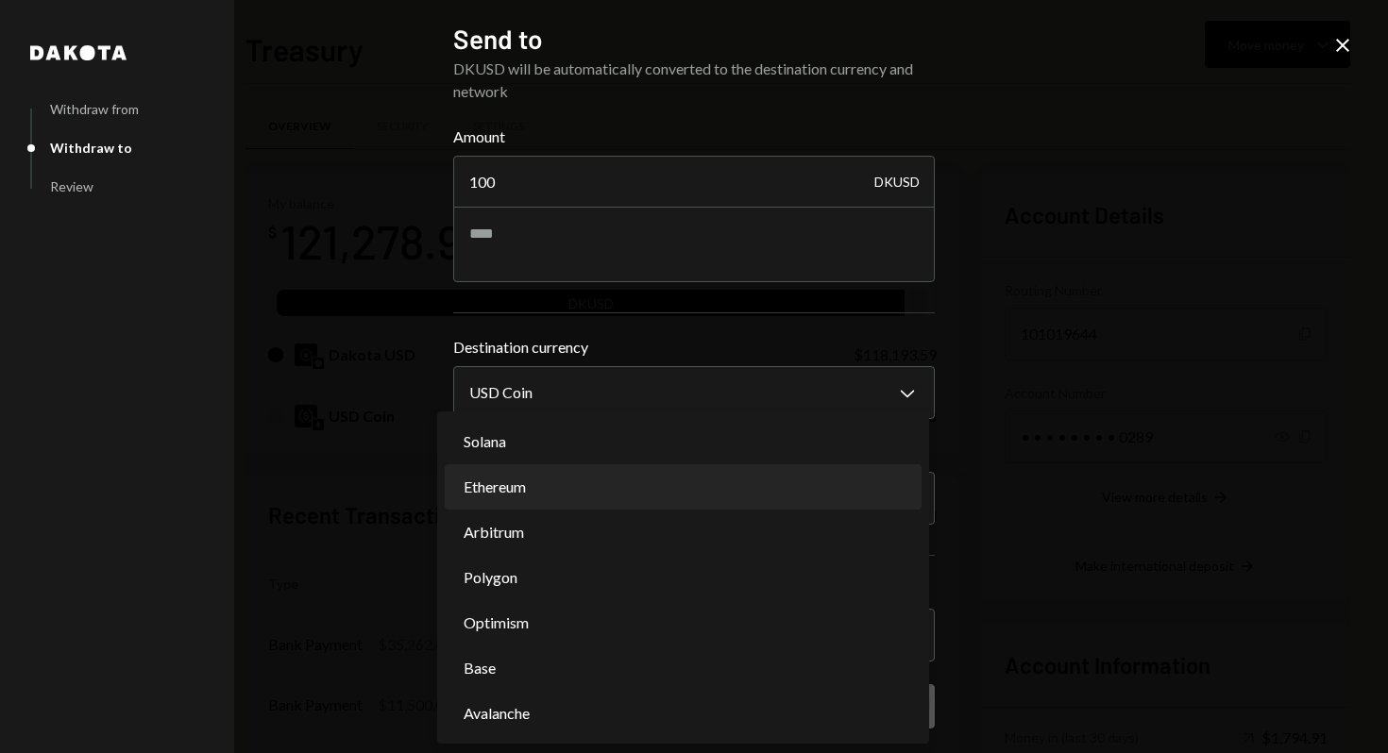
select select "**********"
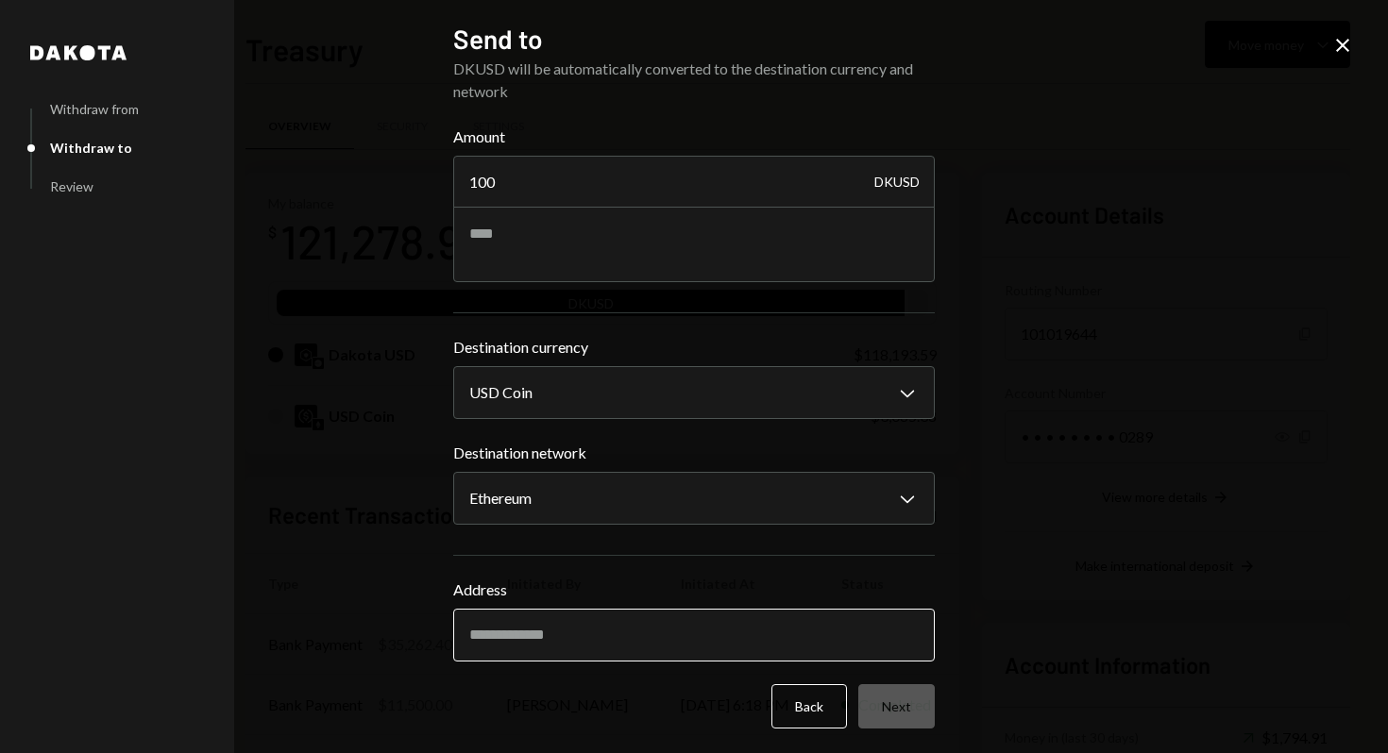
click at [603, 656] on input "Address" at bounding box center [693, 635] width 481 height 53
click at [1349, 36] on icon "Close" at bounding box center [1342, 45] width 23 height 23
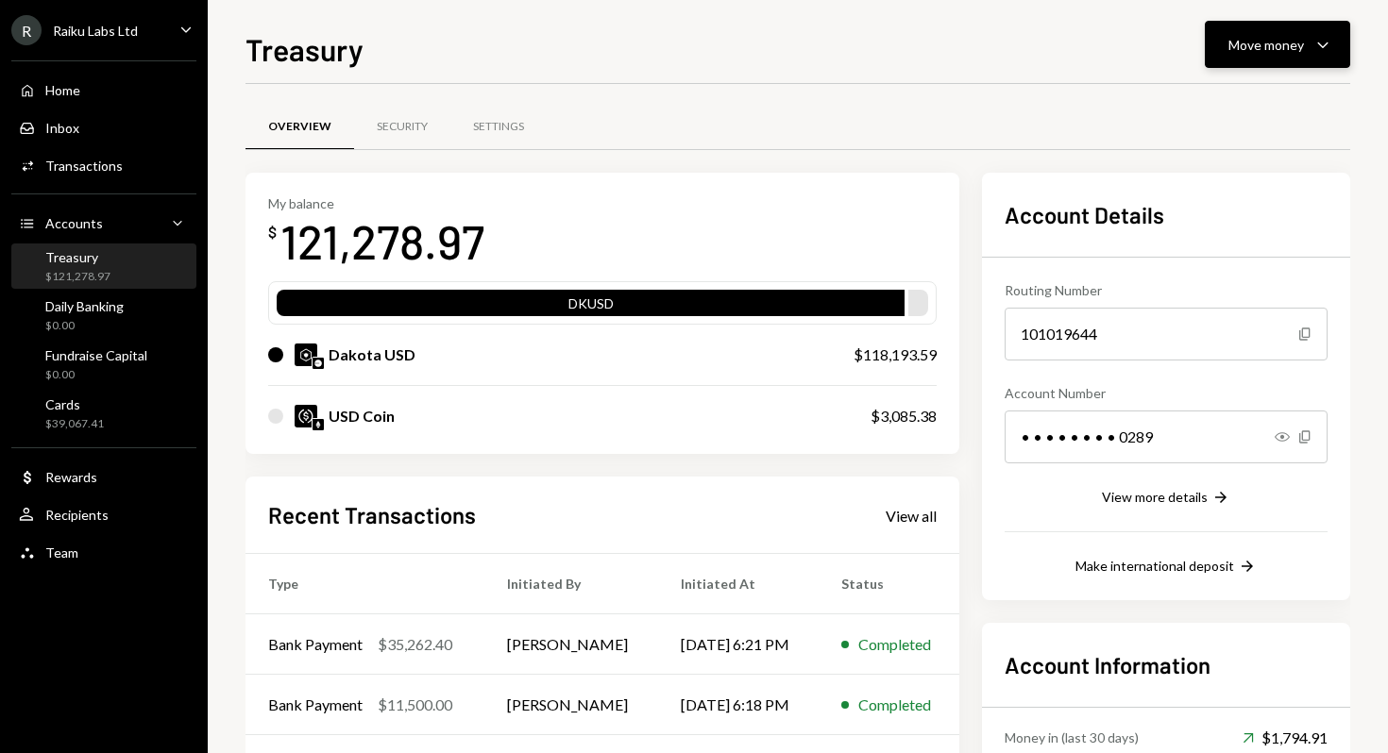
click at [1312, 49] on icon "Caret Down" at bounding box center [1322, 44] width 23 height 23
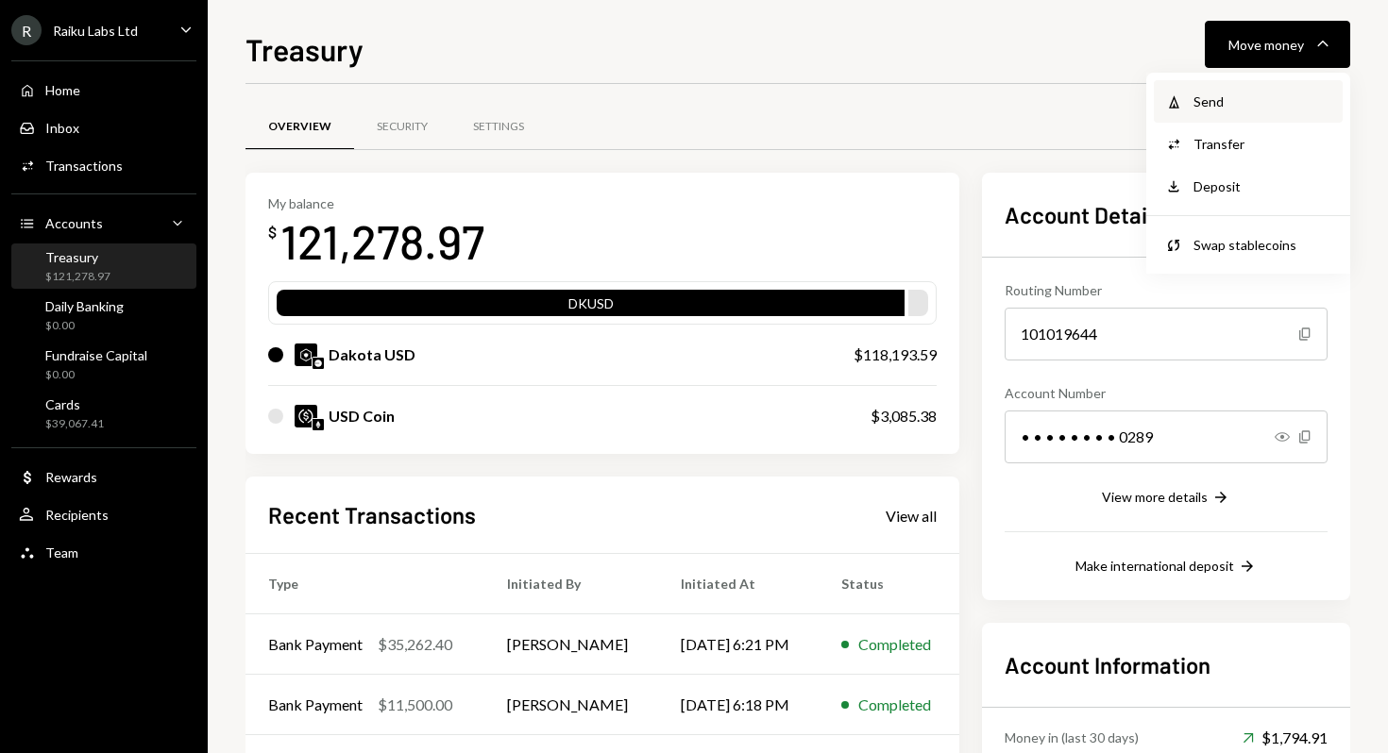
click at [1277, 103] on div "Send" at bounding box center [1262, 102] width 138 height 20
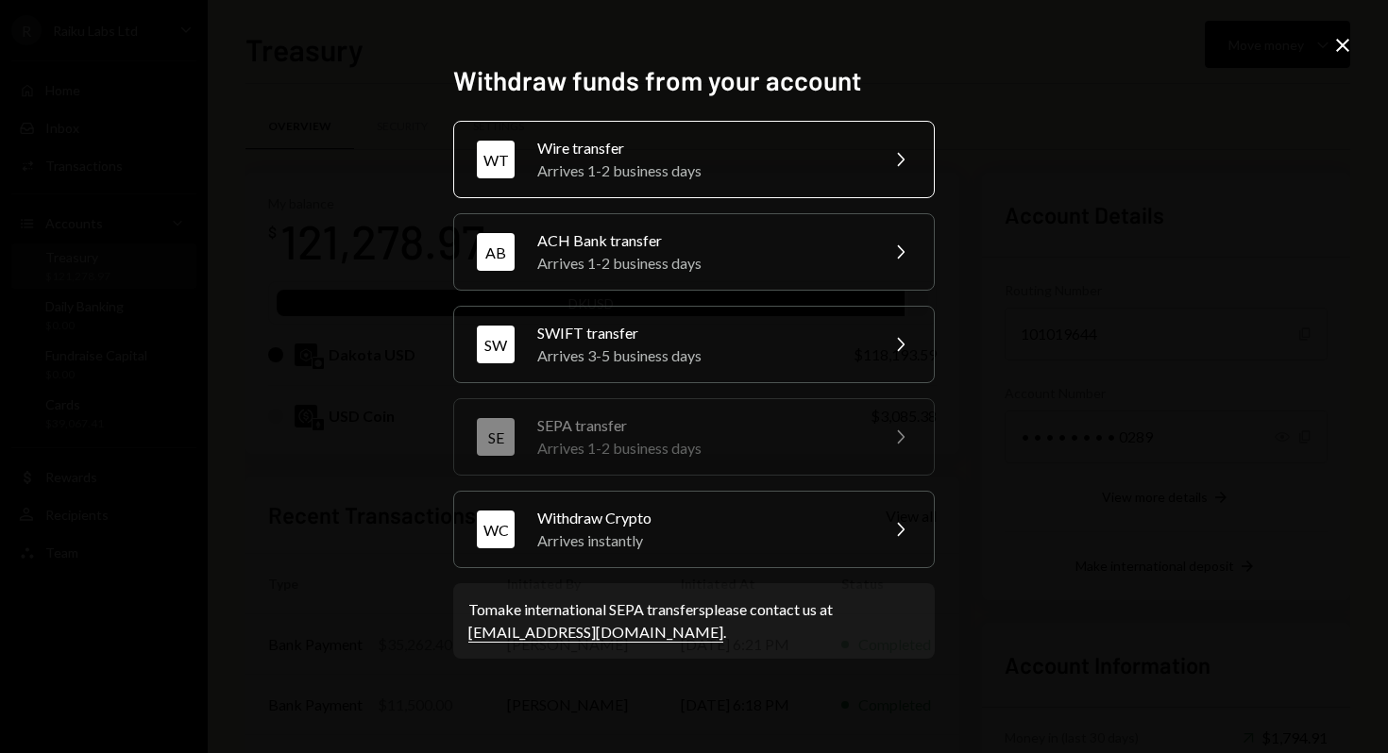
click at [690, 158] on div "Wire transfer" at bounding box center [701, 148] width 329 height 23
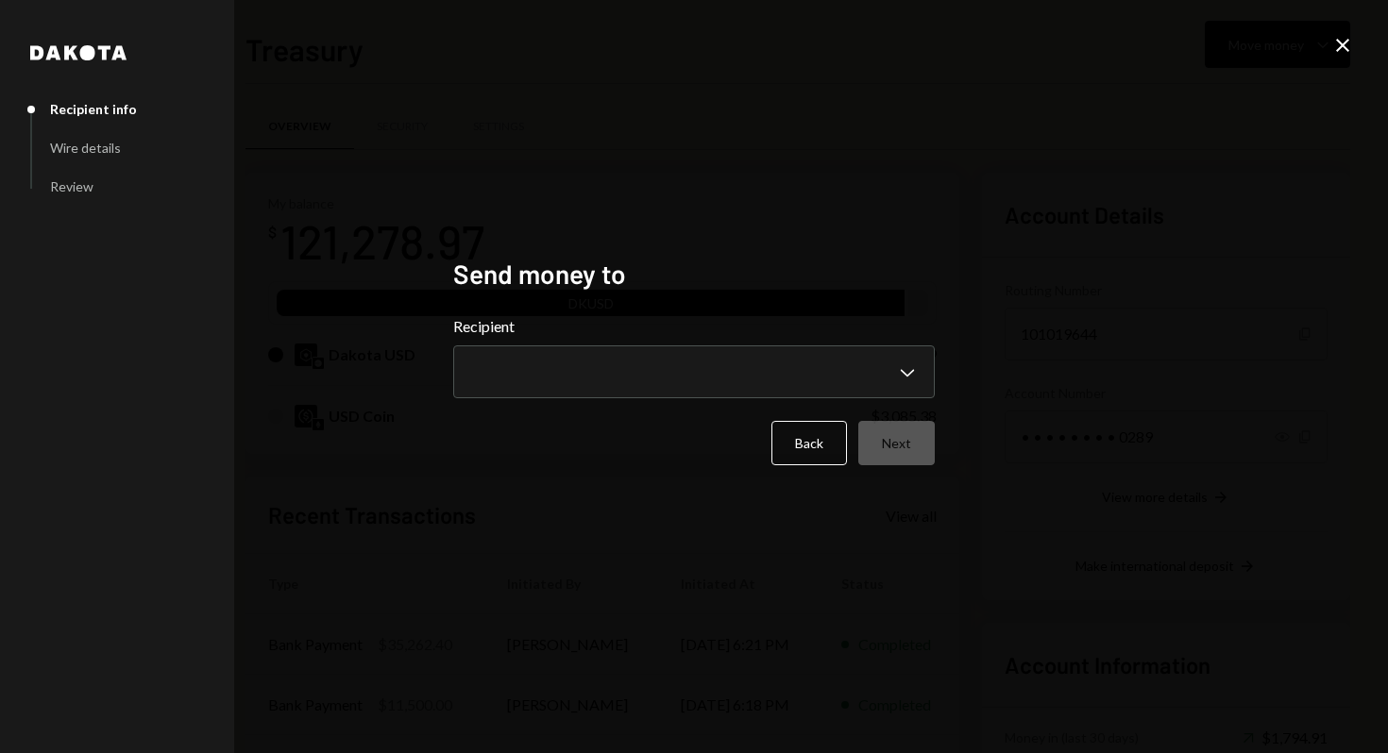
click at [1351, 43] on icon "Close" at bounding box center [1342, 45] width 23 height 23
